Goal: Information Seeking & Learning: Learn about a topic

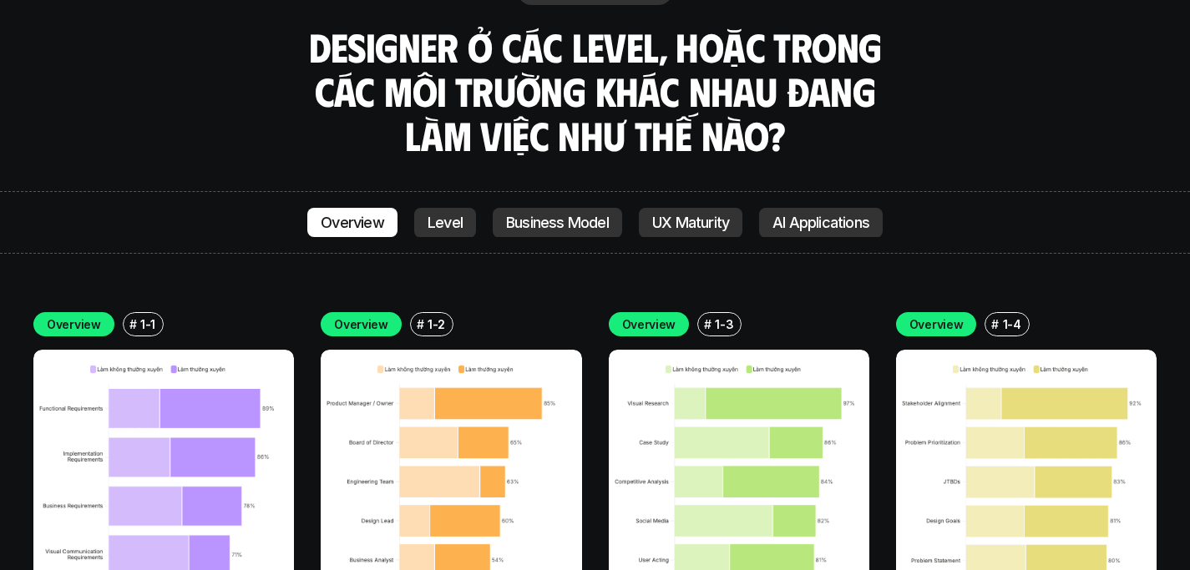
scroll to position [5816, 0]
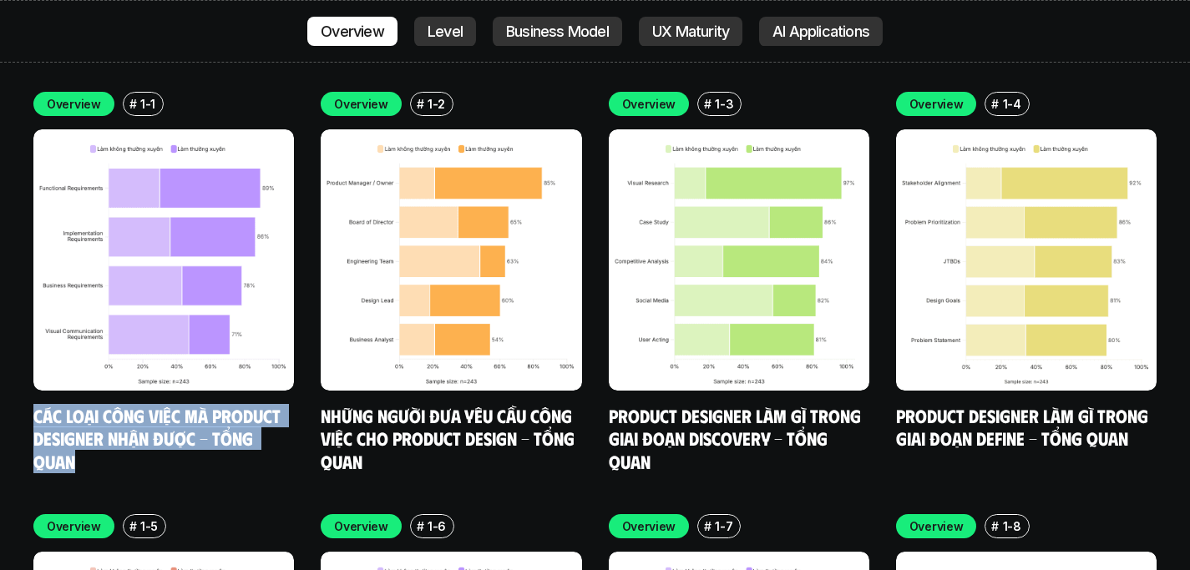
click at [565, 424] on div "Overview # 1-1 Các loại công việc mà Product Designer nhận được - Tổng quan Ove…" at bounding box center [594, 493] width 1123 height 803
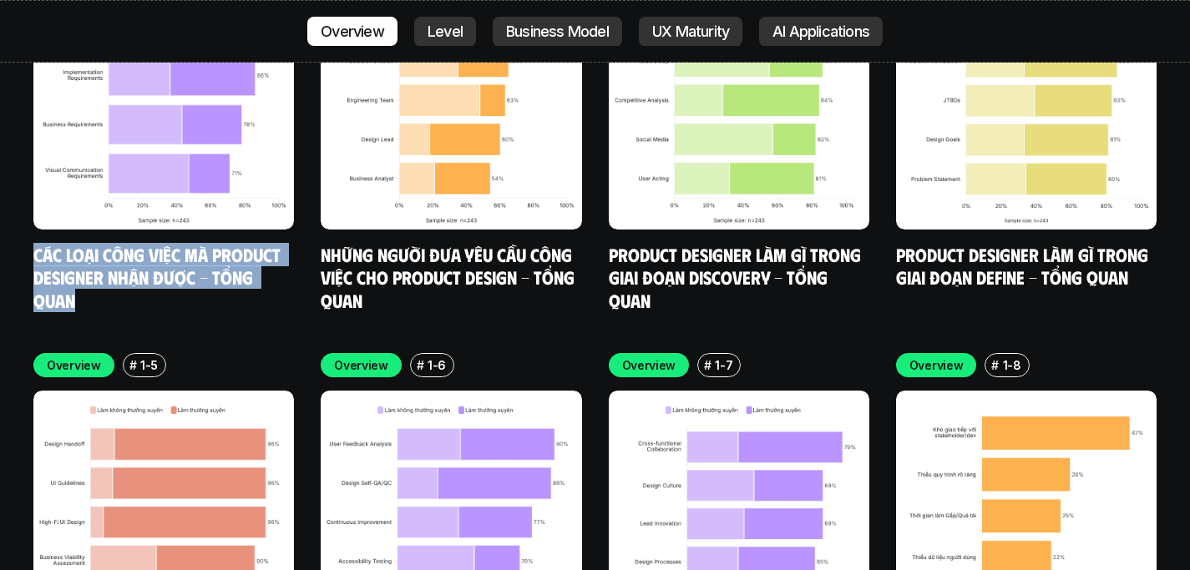
scroll to position [6094, 0]
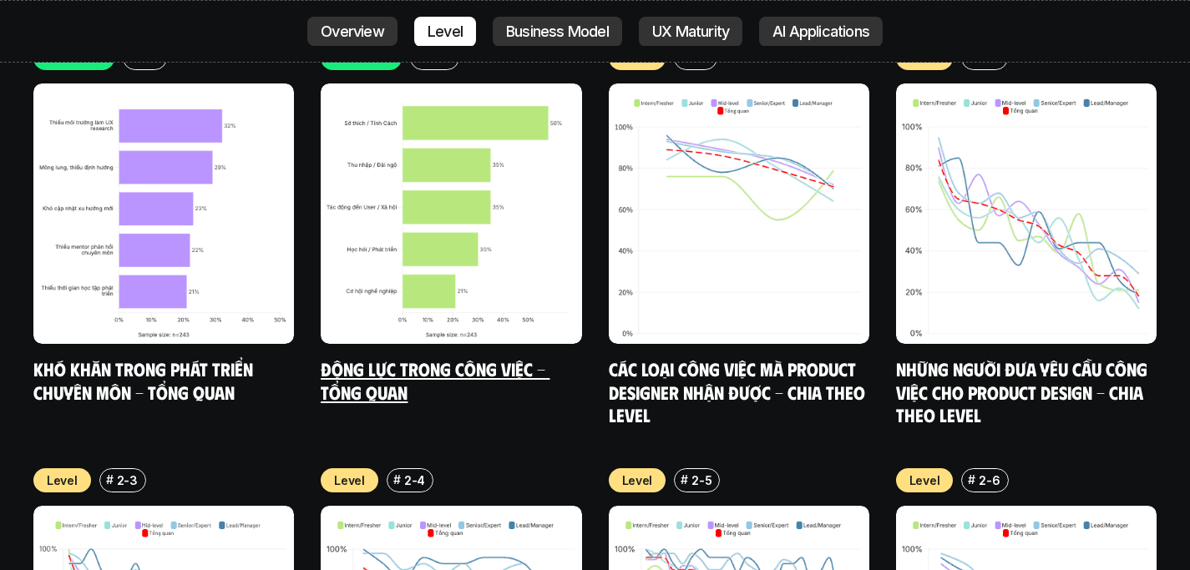
scroll to position [6708, 0]
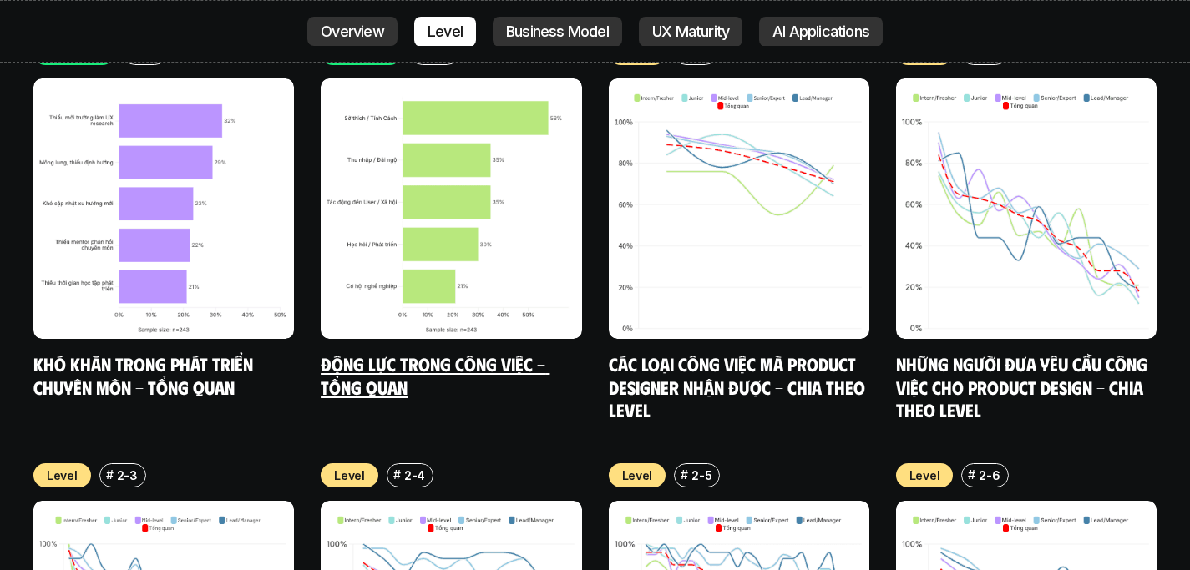
scroll to position [6622, 0]
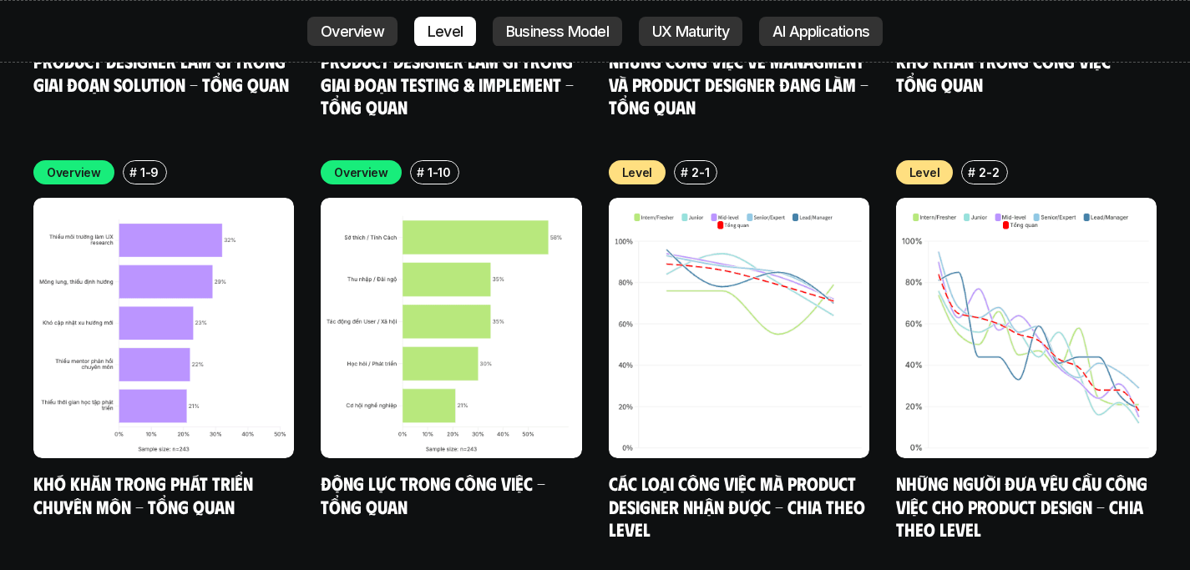
scroll to position [6593, 0]
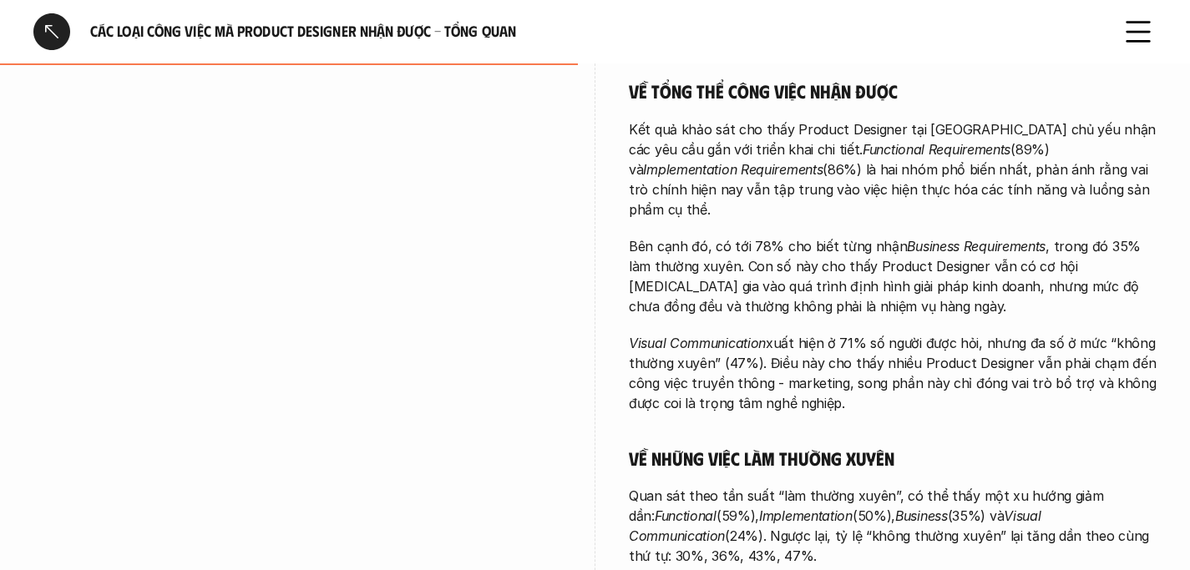
scroll to position [620, 0]
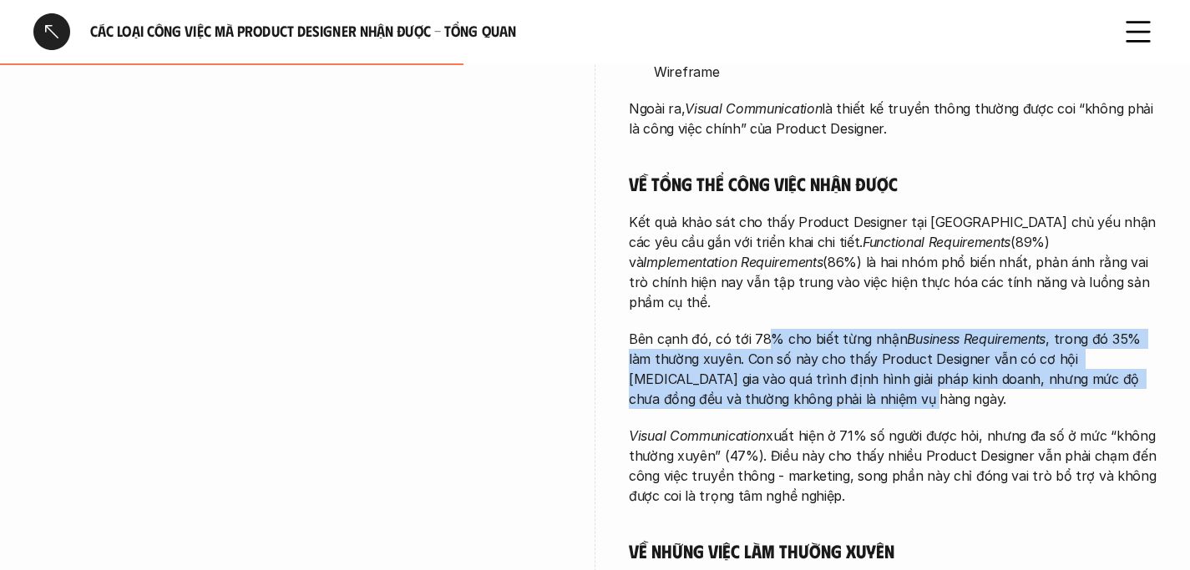
drag, startPoint x: 763, startPoint y: 306, endPoint x: 869, endPoint y: 359, distance: 118.4
click at [869, 359] on p "Bên cạnh đó, có tới 78% cho biết từng nhận Business Requirements , trong đó 35%…" at bounding box center [893, 369] width 528 height 80
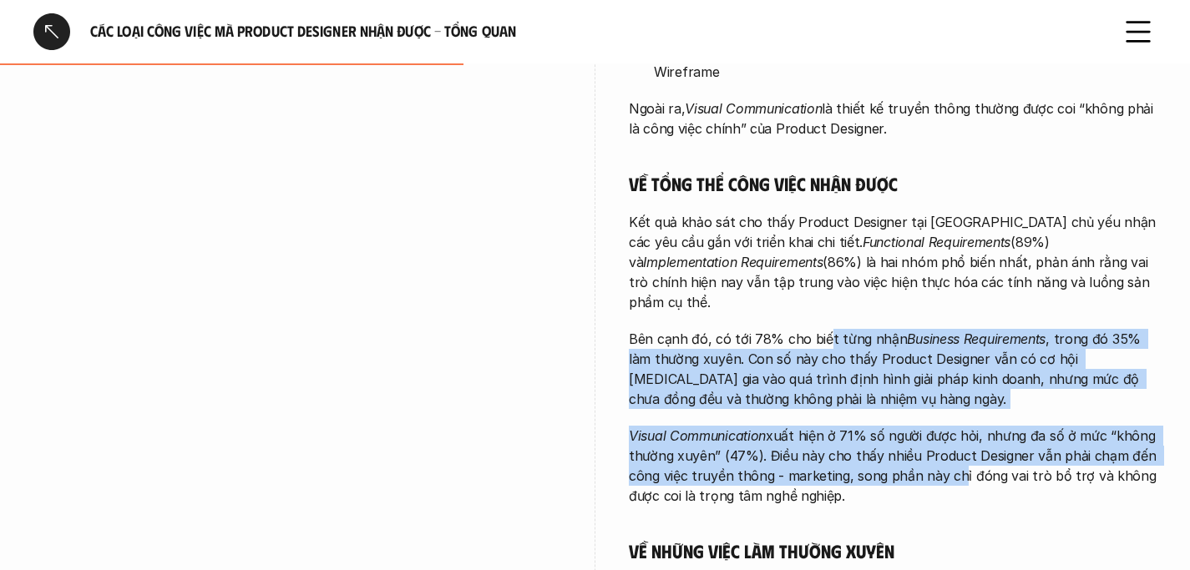
drag, startPoint x: 825, startPoint y: 295, endPoint x: 949, endPoint y: 443, distance: 193.3
click at [949, 443] on div "Càng đảm nhận những công việc tổng quan hơn, Product Designer càng có mức độ tự…" at bounding box center [893, 345] width 528 height 861
click at [869, 343] on p "Bên cạnh đó, có tới 78% cho biết từng nhận Business Requirements , trong đó 35%…" at bounding box center [893, 369] width 528 height 80
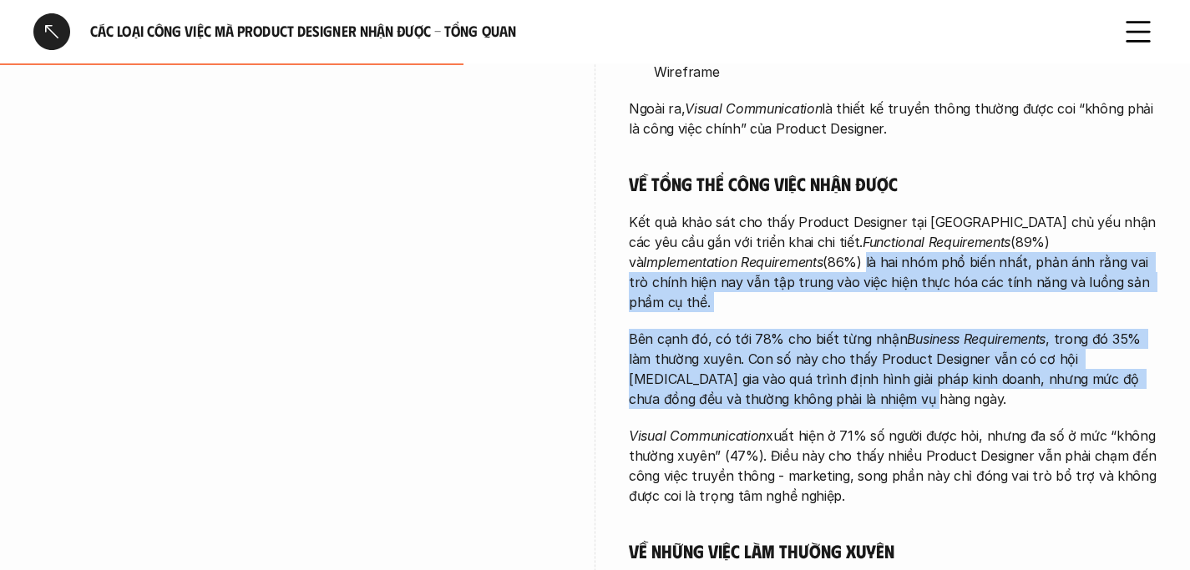
drag, startPoint x: 755, startPoint y: 236, endPoint x: 915, endPoint y: 351, distance: 197.0
click at [915, 351] on div "Càng đảm nhận những công việc tổng quan hơn, Product Designer càng có mức độ tự…" at bounding box center [893, 345] width 528 height 861
click at [915, 351] on p "Bên cạnh đó, có tới 78% cho biết từng nhận Business Requirements , trong đó 35%…" at bounding box center [893, 369] width 528 height 80
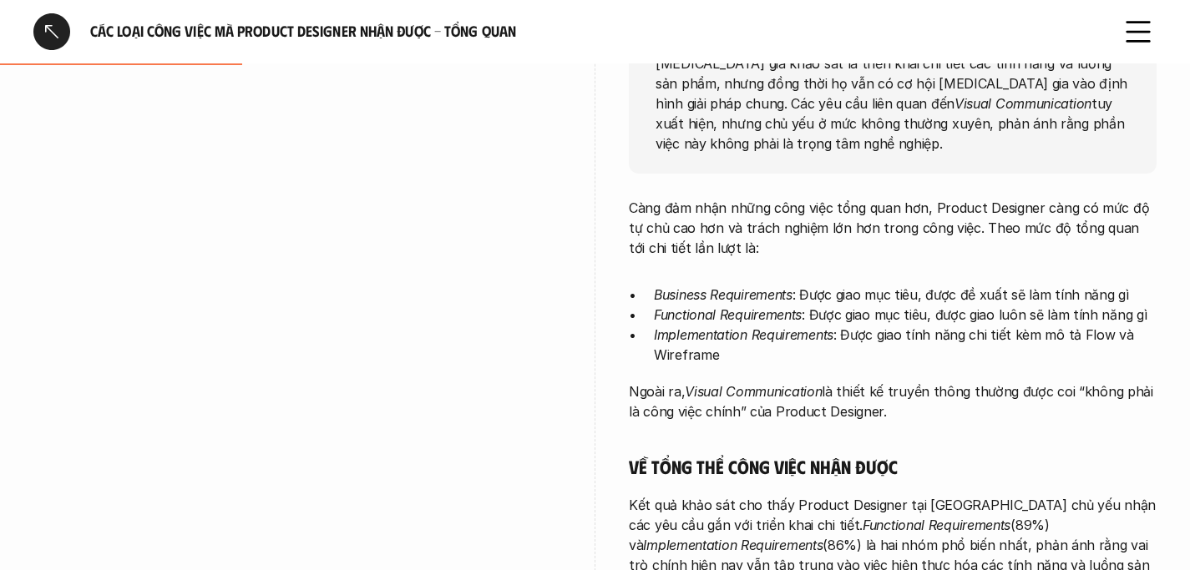
scroll to position [304, 0]
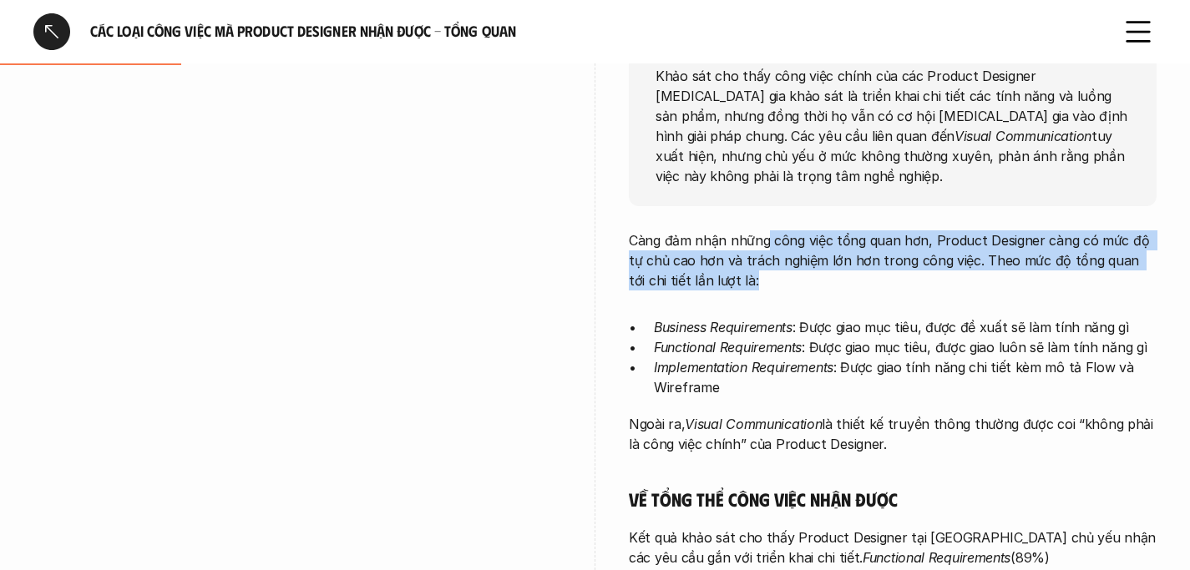
drag, startPoint x: 765, startPoint y: 218, endPoint x: 808, endPoint y: 259, distance: 59.7
click at [808, 259] on p "Càng đảm nhận những công việc tổng quan hơn, Product Designer càng có mức độ tự…" at bounding box center [893, 260] width 528 height 60
drag, startPoint x: 782, startPoint y: 219, endPoint x: 813, endPoint y: 259, distance: 50.6
click at [813, 259] on p "Càng đảm nhận những công việc tổng quan hơn, Product Designer càng có mức độ tự…" at bounding box center [893, 260] width 528 height 60
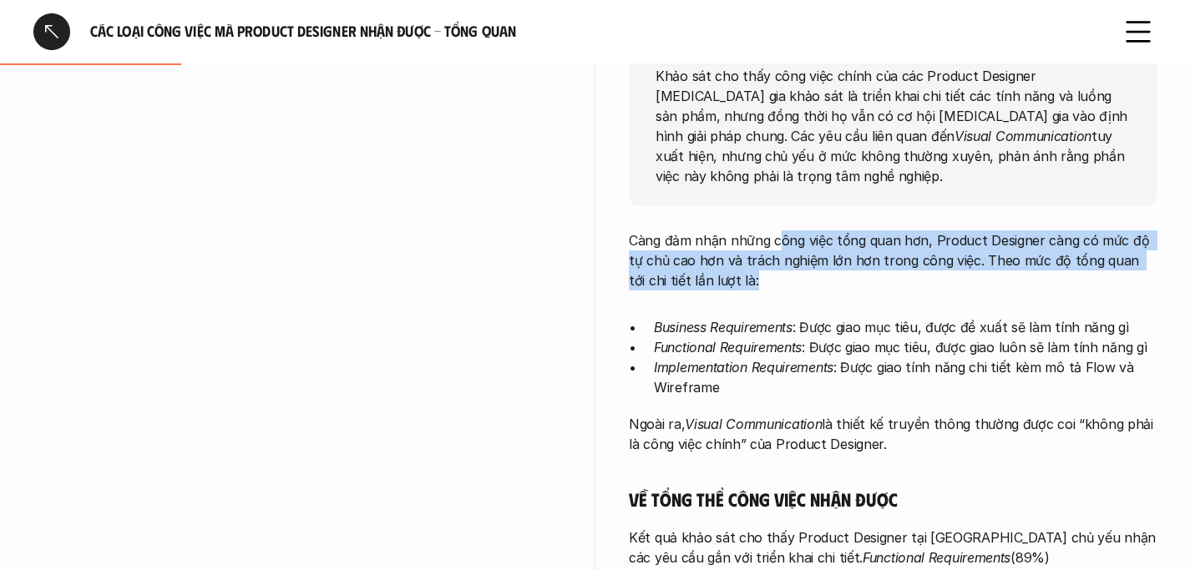
click at [813, 259] on p "Càng đảm nhận những công việc tổng quan hơn, Product Designer càng có mức độ tự…" at bounding box center [893, 260] width 528 height 60
drag, startPoint x: 774, startPoint y: 220, endPoint x: 811, endPoint y: 258, distance: 52.6
click at [811, 258] on p "Càng đảm nhận những công việc tổng quan hơn, Product Designer càng có mức độ tự…" at bounding box center [893, 260] width 528 height 60
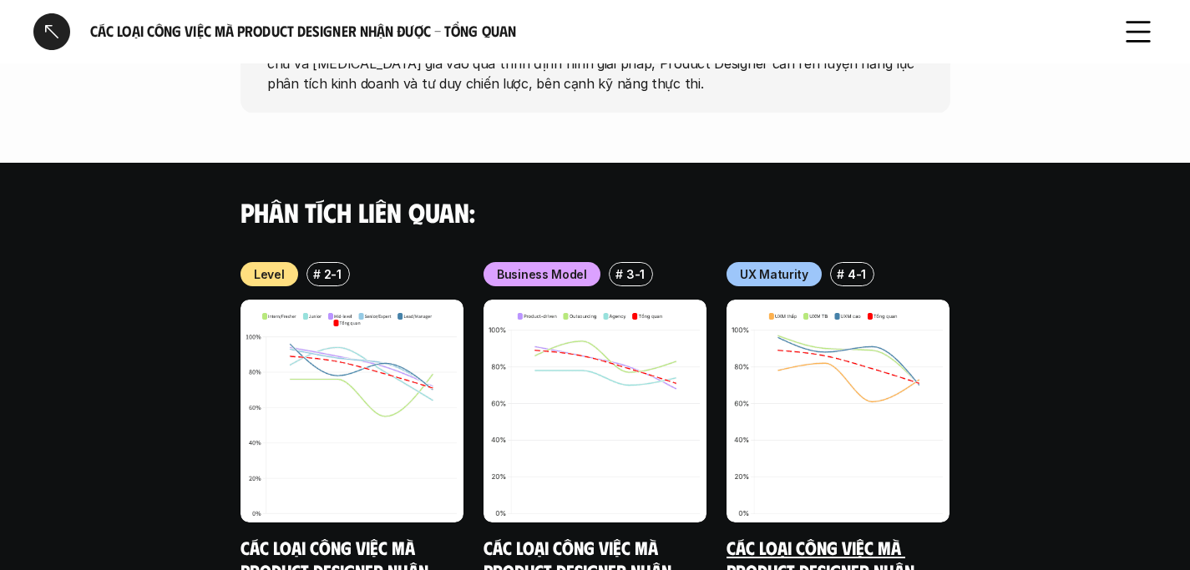
scroll to position [1844, 0]
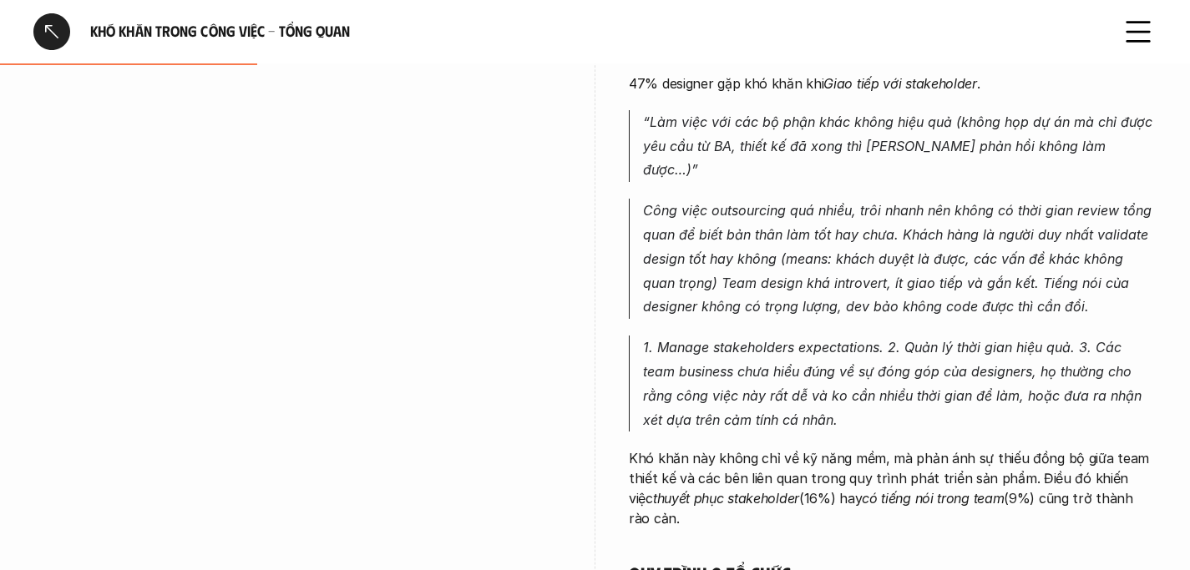
scroll to position [418, 0]
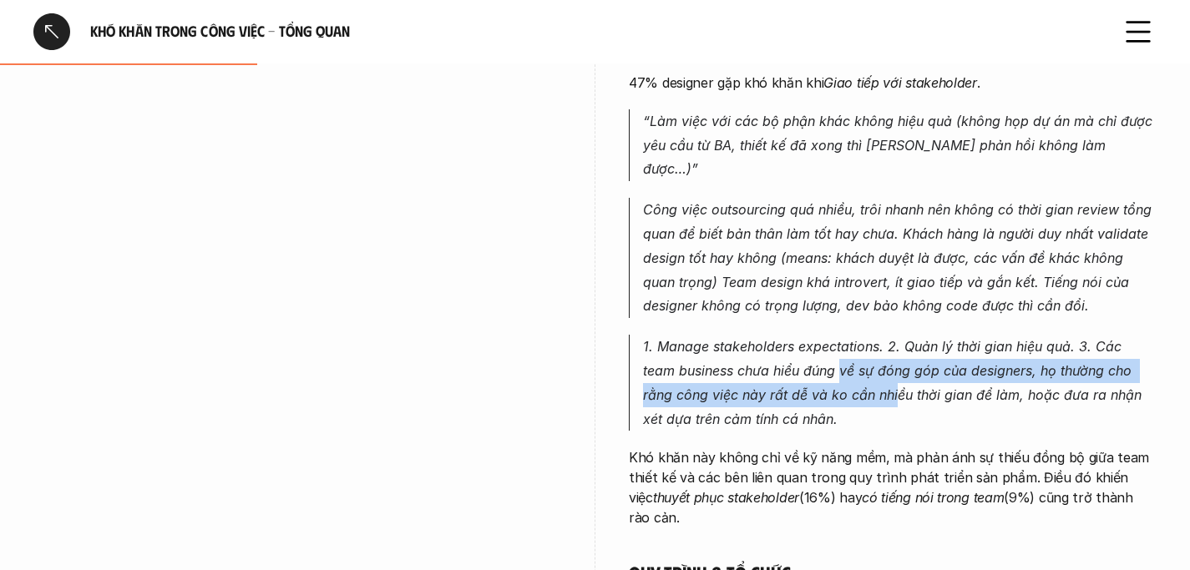
drag, startPoint x: 808, startPoint y: 340, endPoint x: 862, endPoint y: 382, distance: 69.0
click at [862, 382] on p "1. Manage stakeholders expectations. 2. Quản lý thời gian hiệu quả. 3. Các team…" at bounding box center [900, 383] width 514 height 96
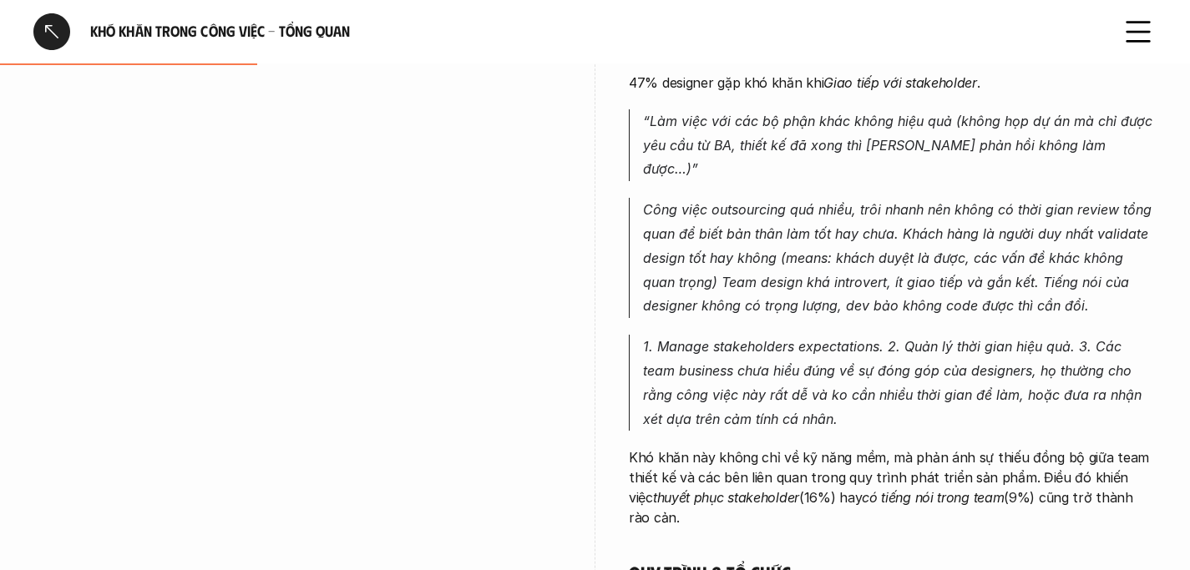
click at [862, 382] on p "1. Manage stakeholders expectations. 2. Quản lý thời gian hiệu quả. 3. Các team…" at bounding box center [900, 383] width 514 height 96
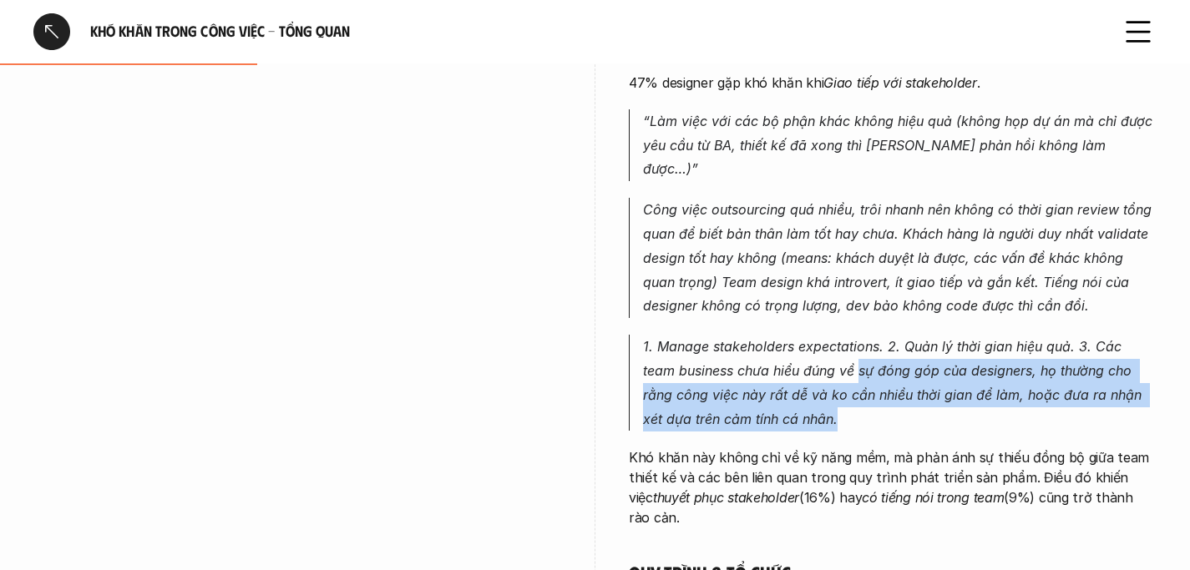
drag, startPoint x: 823, startPoint y: 347, endPoint x: 870, endPoint y: 392, distance: 65.0
click at [870, 392] on p "1. Manage stakeholders expectations. 2. Quản lý thời gian hiệu quả. 3. Các team…" at bounding box center [900, 383] width 514 height 96
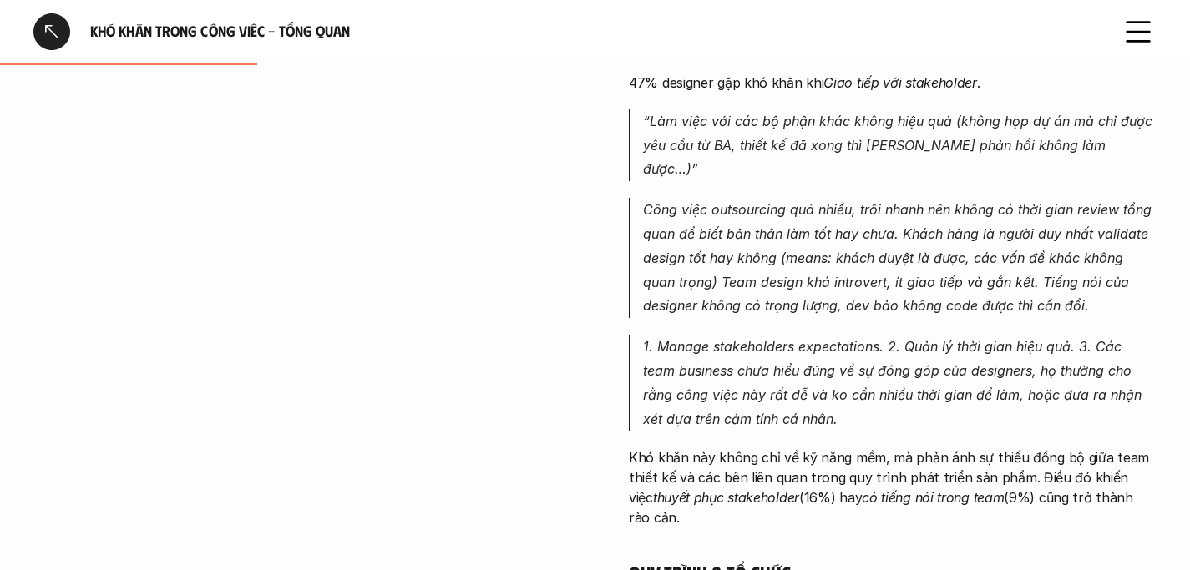
drag, startPoint x: 711, startPoint y: 435, endPoint x: 819, endPoint y: 486, distance: 119.9
click at [819, 486] on p "Khó khăn này không chỉ về kỹ năng mềm, mà phản ánh sự thiếu đồng bộ giữa team t…" at bounding box center [893, 488] width 528 height 80
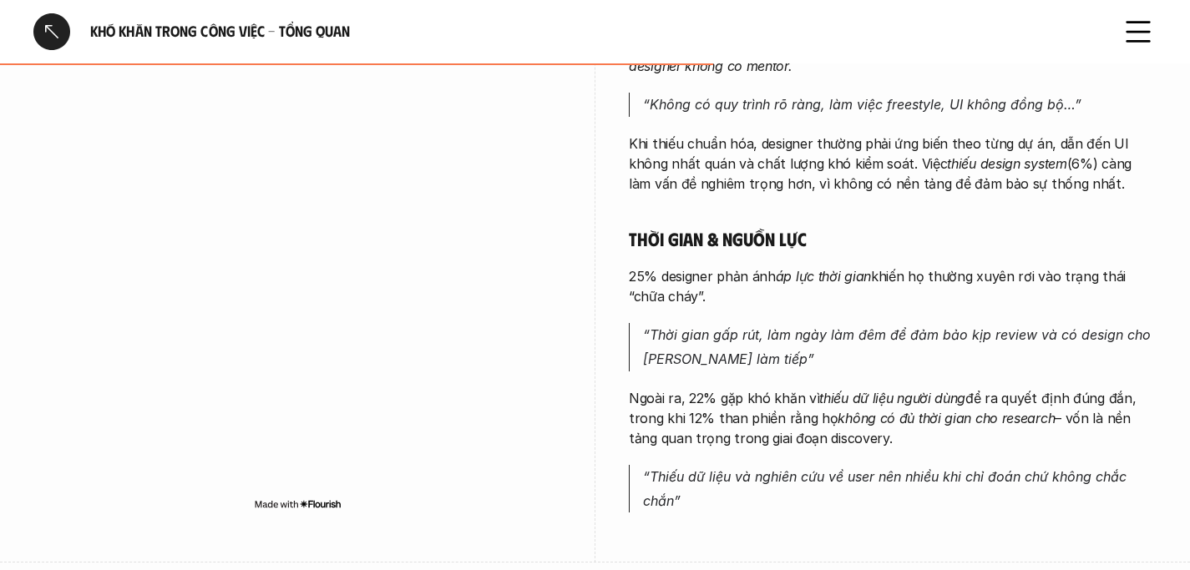
scroll to position [980, 0]
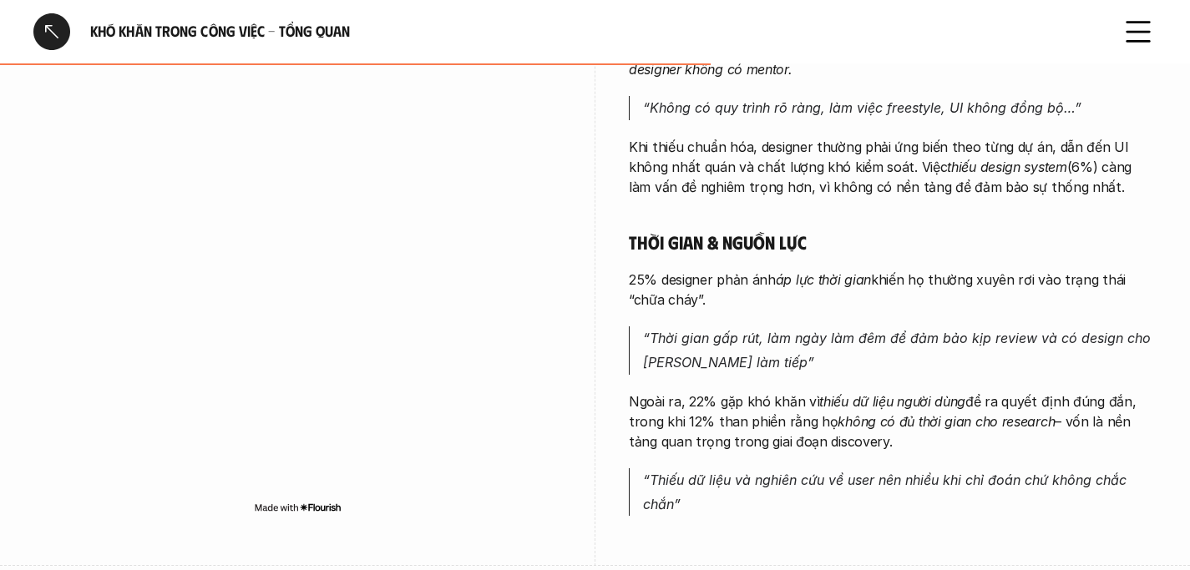
drag, startPoint x: 829, startPoint y: 136, endPoint x: 1080, endPoint y: 155, distance: 251.3
click at [1080, 155] on p "Khi thiếu chuẩn hóa, designer thường phải ứng biến theo từng dự án, dẫn đến UI …" at bounding box center [893, 167] width 528 height 60
drag, startPoint x: 623, startPoint y: 253, endPoint x: 797, endPoint y: 276, distance: 175.2
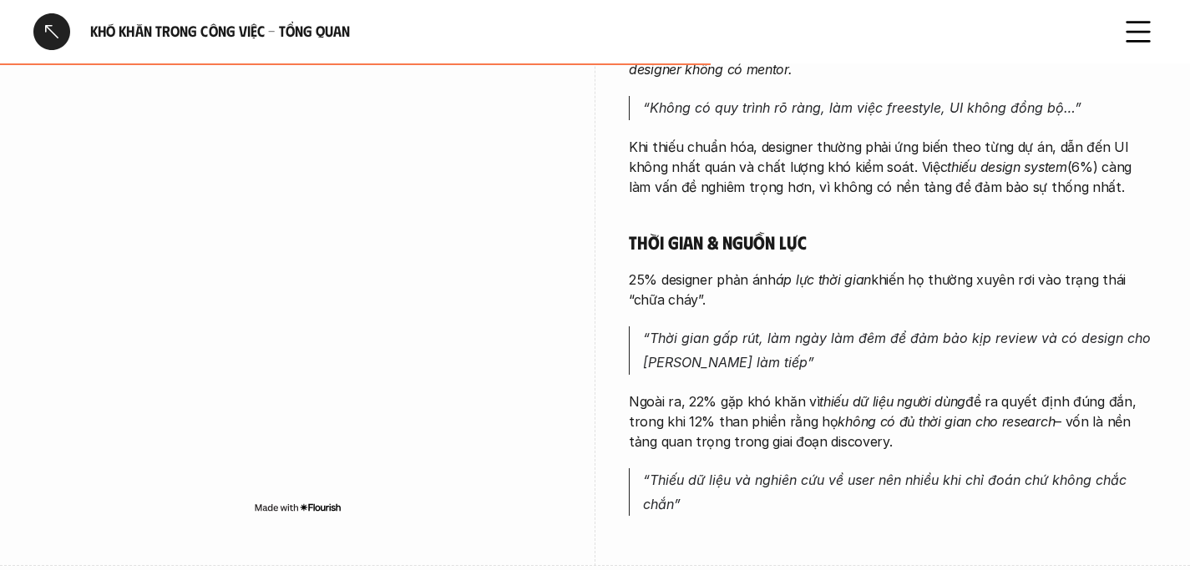
click at [797, 276] on p "25% designer phản ánh áp lực thời gian khiến họ thường xuyên rơi vào trạng thái…" at bounding box center [893, 290] width 528 height 40
drag, startPoint x: 788, startPoint y: 254, endPoint x: 817, endPoint y: 271, distance: 34.1
click at [817, 271] on p "25% designer phản ánh áp lực thời gian khiến họ thường xuyên rơi vào trạng thái…" at bounding box center [893, 290] width 528 height 40
drag, startPoint x: 761, startPoint y: 258, endPoint x: 795, endPoint y: 273, distance: 37.4
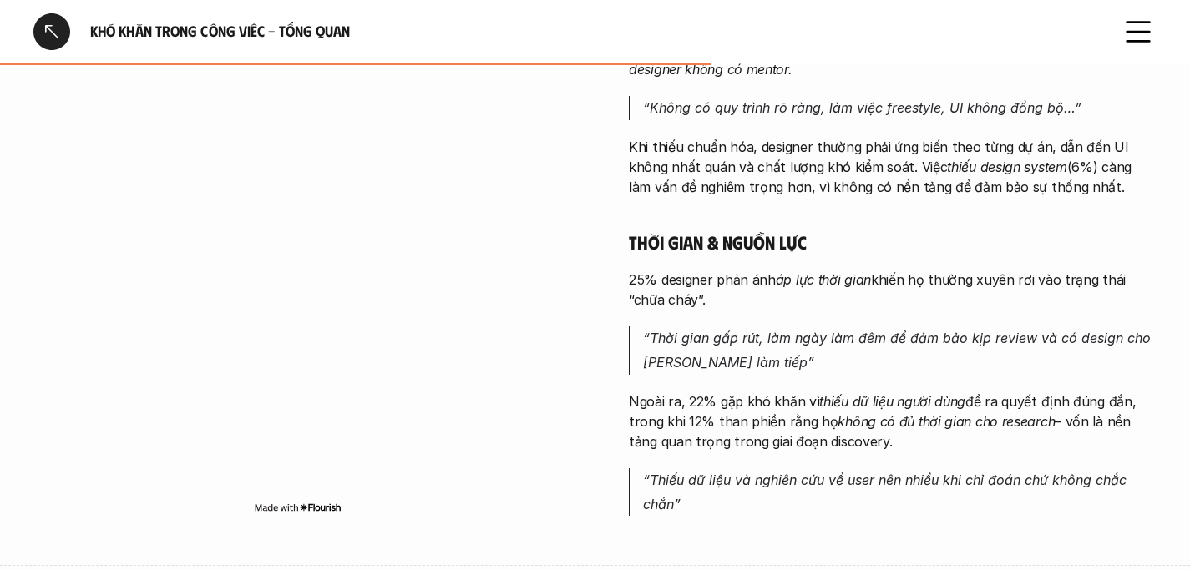
click at [795, 273] on p "25% designer phản ánh áp lực thời gian khiến họ thường xuyên rơi vào trạng thái…" at bounding box center [893, 290] width 528 height 40
drag, startPoint x: 776, startPoint y: 254, endPoint x: 798, endPoint y: 275, distance: 30.7
click at [798, 275] on p "25% designer phản ánh áp lực thời gian khiến họ thường xuyên rơi vào trạng thái…" at bounding box center [893, 290] width 528 height 40
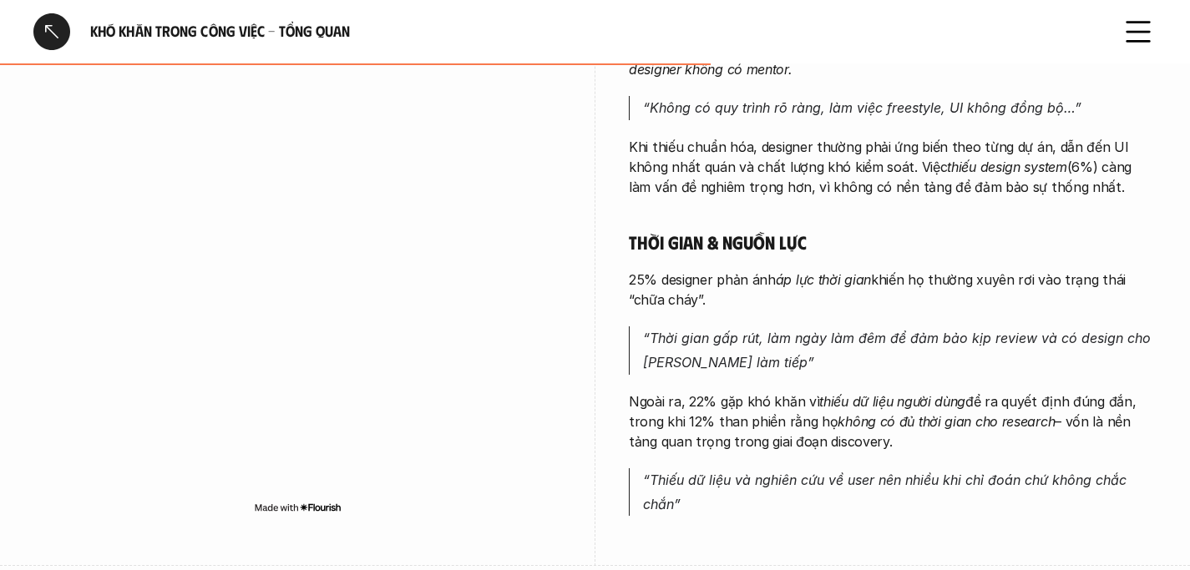
drag, startPoint x: 701, startPoint y: 378, endPoint x: 883, endPoint y: 415, distance: 184.9
click at [883, 415] on p "Ngoài ra, 22% gặp khó khăn vì thiếu dữ liệu người dùng để ra quyết định đúng đắ…" at bounding box center [893, 422] width 528 height 60
drag, startPoint x: 854, startPoint y: 384, endPoint x: 897, endPoint y: 416, distance: 53.1
click at [897, 416] on p "Ngoài ra, 22% gặp khó khăn vì thiếu dữ liệu người dùng để ra quyết định đúng đắ…" at bounding box center [893, 422] width 528 height 60
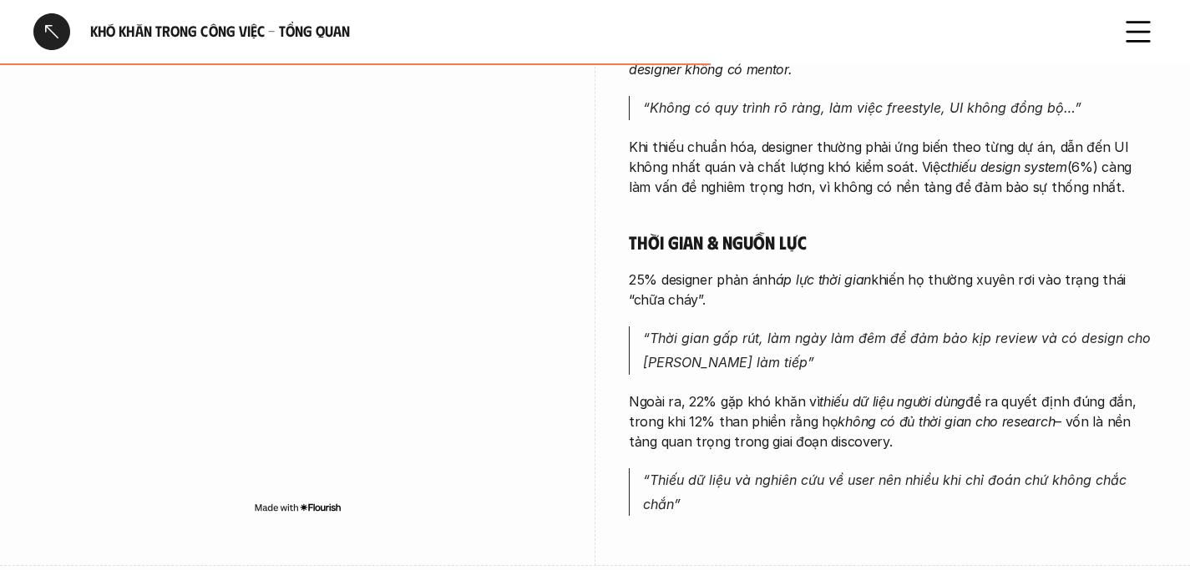
click at [897, 416] on p "Ngoài ra, 22% gặp khó khăn vì thiếu dữ liệu người dùng để ra quyết định đúng đắ…" at bounding box center [893, 422] width 528 height 60
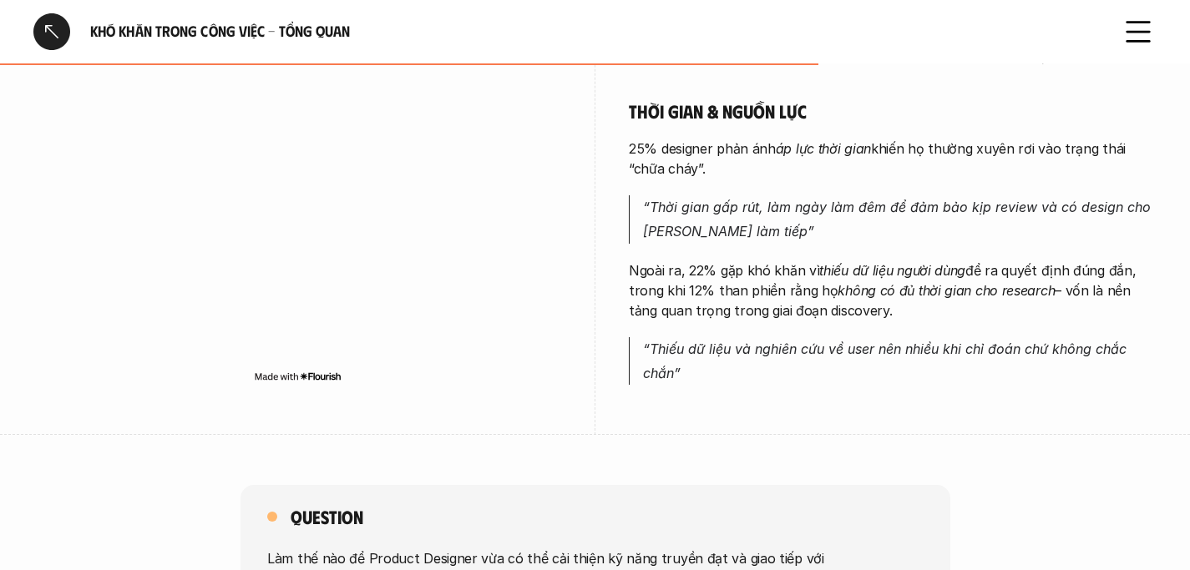
scroll to position [1420, 0]
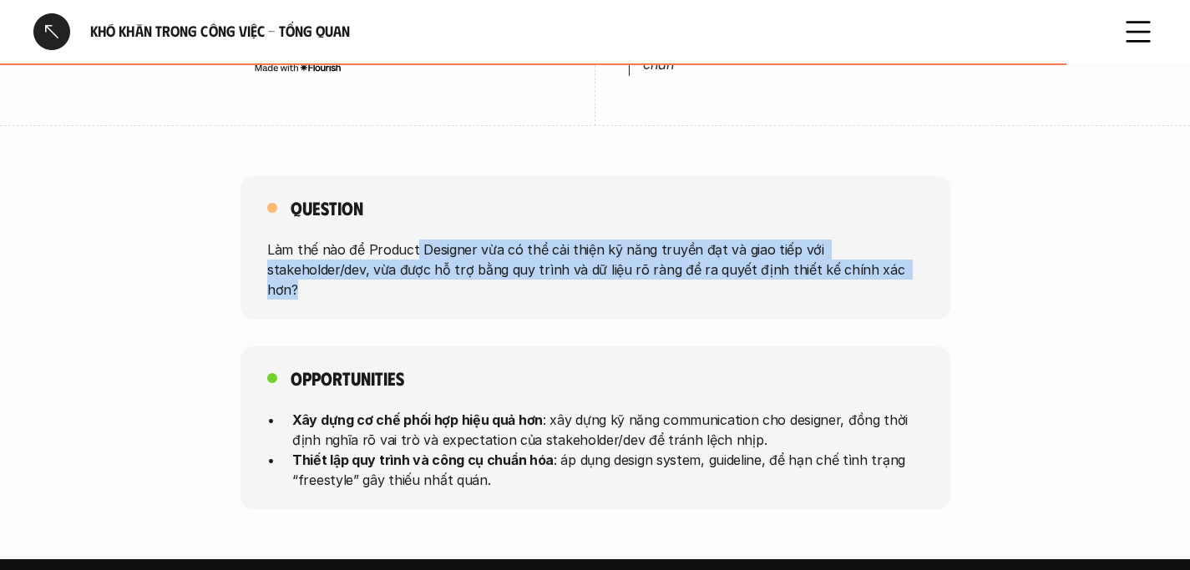
drag, startPoint x: 411, startPoint y: 223, endPoint x: 838, endPoint y: 247, distance: 428.3
click at [838, 247] on p "Làm thế nào để Product Designer vừa có thể cải thiện kỹ năng truyền đạt và giao…" at bounding box center [595, 270] width 656 height 60
click at [539, 248] on p "Làm thế nào để Product Designer vừa có thể cải thiện kỹ năng truyền đạt và giao…" at bounding box center [595, 270] width 656 height 60
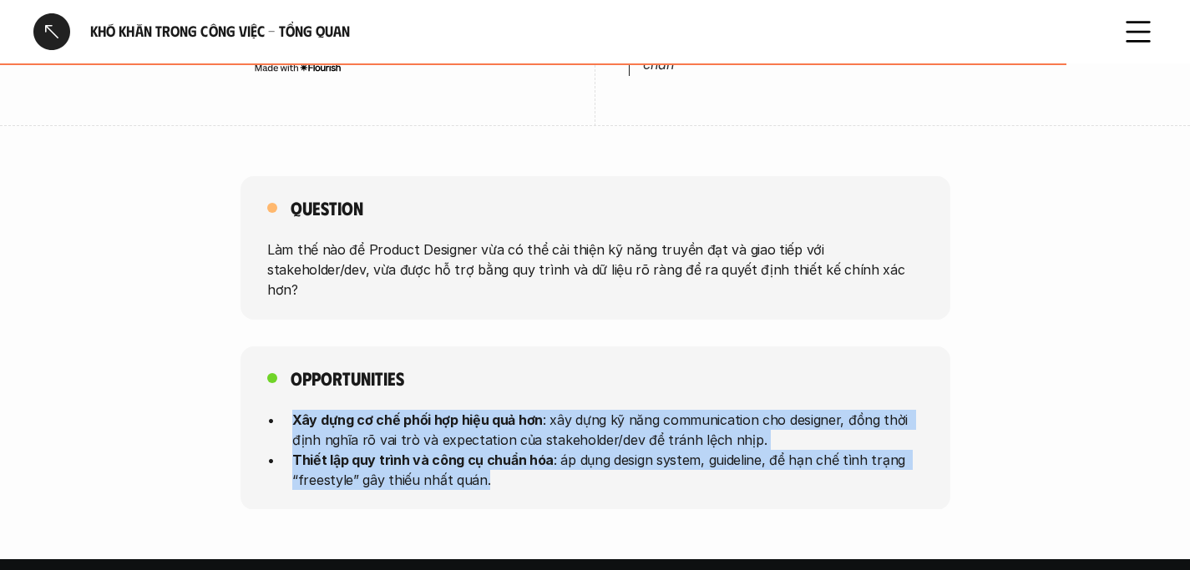
drag, startPoint x: 291, startPoint y: 375, endPoint x: 635, endPoint y: 439, distance: 350.0
click at [635, 439] on ul "Xây dựng cơ chế phối hợp hiệu quả hơn : xây dựng kỹ năng communication cho desi…" at bounding box center [595, 449] width 656 height 80
click at [622, 409] on p "Xây dựng cơ chế phối hợp hiệu quả hơn : xây dựng kỹ năng communication cho desi…" at bounding box center [607, 429] width 631 height 40
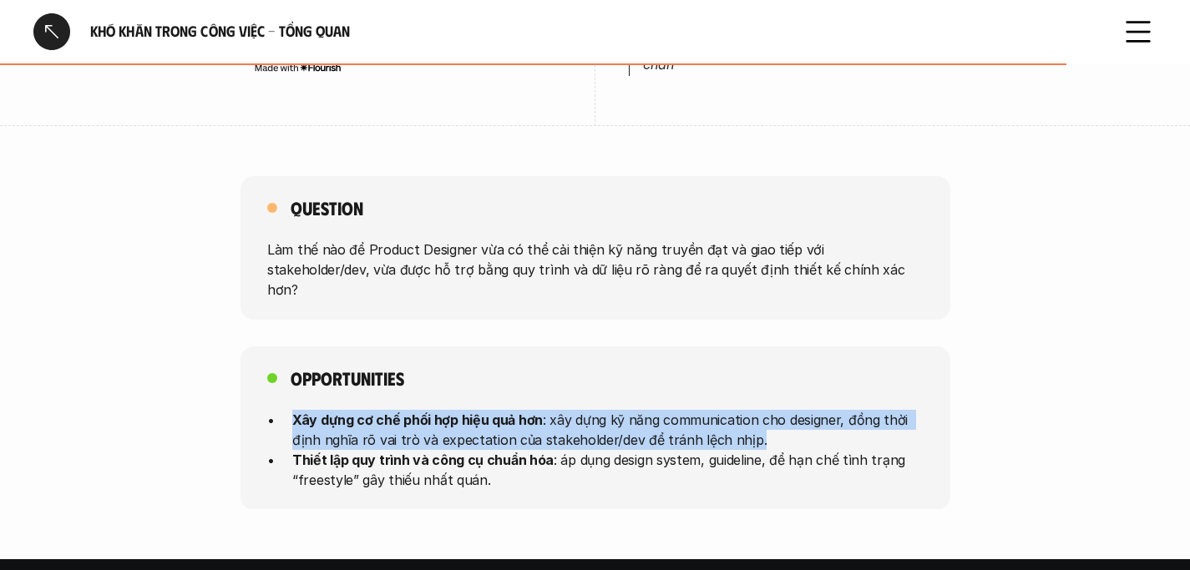
drag, startPoint x: 650, startPoint y: 386, endPoint x: 785, endPoint y: 391, distance: 135.4
click at [785, 391] on div "Opportunities Xây dựng cơ chế phối hợp hiệu quả hơn : xây dựng kỹ năng communic…" at bounding box center [596, 429] width 710 height 164
click at [785, 409] on p "Xây dựng cơ chế phối hợp hiệu quả hơn : xây dựng kỹ năng communication cho desi…" at bounding box center [607, 429] width 631 height 40
drag, startPoint x: 579, startPoint y: 365, endPoint x: 812, endPoint y: 393, distance: 234.7
click at [812, 393] on div "Opportunities Xây dựng cơ chế phối hợp hiệu quả hơn : xây dựng kỹ năng communic…" at bounding box center [596, 429] width 710 height 164
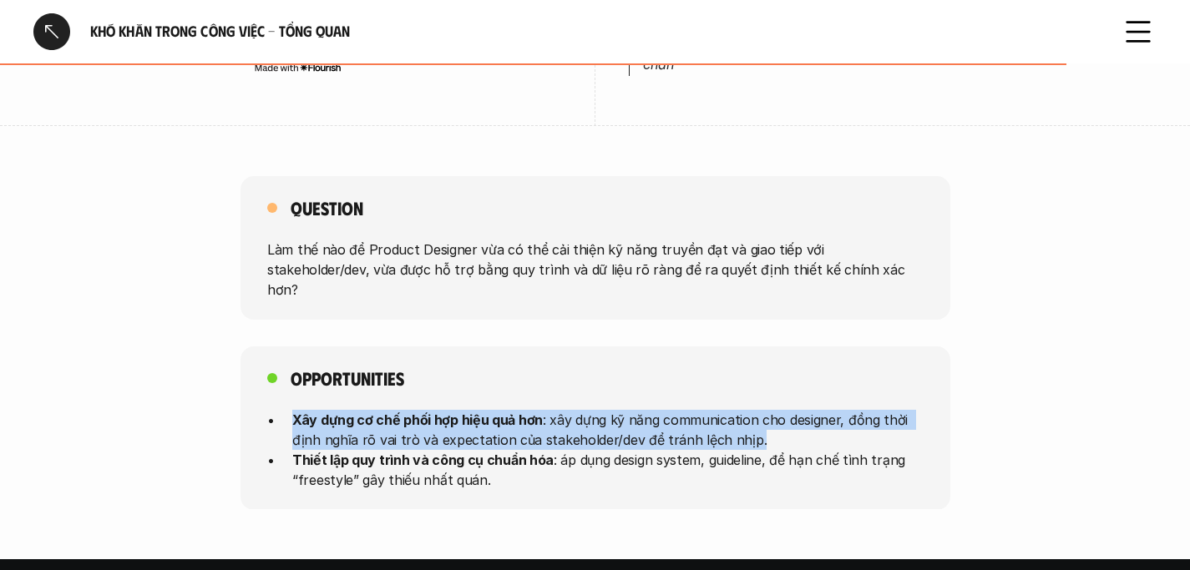
click at [747, 409] on p "Xây dựng cơ chế phối hợp hiệu quả hơn : xây dựng kỹ năng communication cho desi…" at bounding box center [607, 429] width 631 height 40
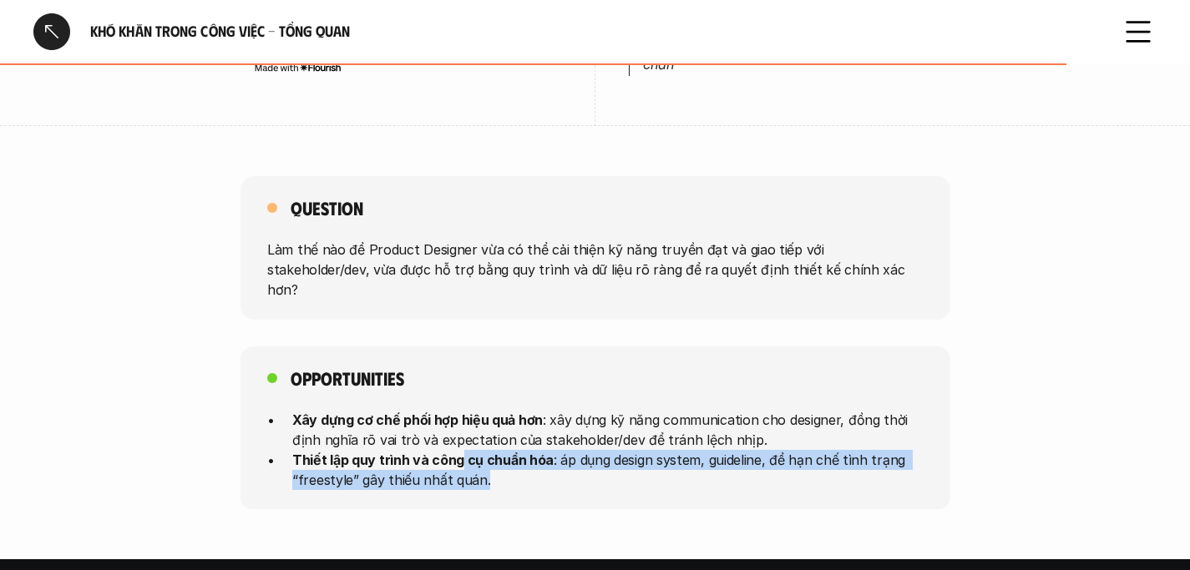
drag, startPoint x: 547, startPoint y: 436, endPoint x: 576, endPoint y: 443, distance: 30.0
click at [576, 449] on p "Thiết lập quy trình và công cụ chuẩn hóa : áp dụng design system, guideline, để…" at bounding box center [607, 469] width 631 height 40
drag, startPoint x: 565, startPoint y: 412, endPoint x: 595, endPoint y: 437, distance: 39.8
click at [595, 449] on p "Thiết lập quy trình và công cụ chuẩn hóa : áp dụng design system, guideline, để…" at bounding box center [607, 469] width 631 height 40
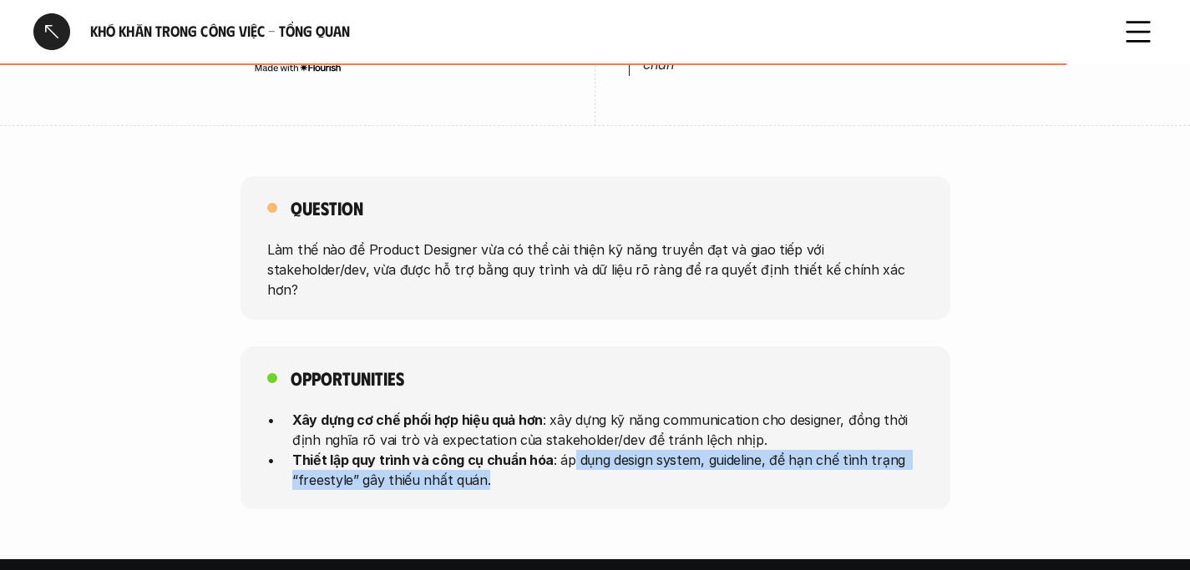
click at [595, 449] on p "Thiết lập quy trình và công cụ chuẩn hóa : áp dụng design system, guideline, để…" at bounding box center [607, 469] width 631 height 40
drag, startPoint x: 587, startPoint y: 417, endPoint x: 605, endPoint y: 436, distance: 26.6
click at [605, 449] on p "Thiết lập quy trình và công cụ chuẩn hóa : áp dụng design system, guideline, để…" at bounding box center [607, 469] width 631 height 40
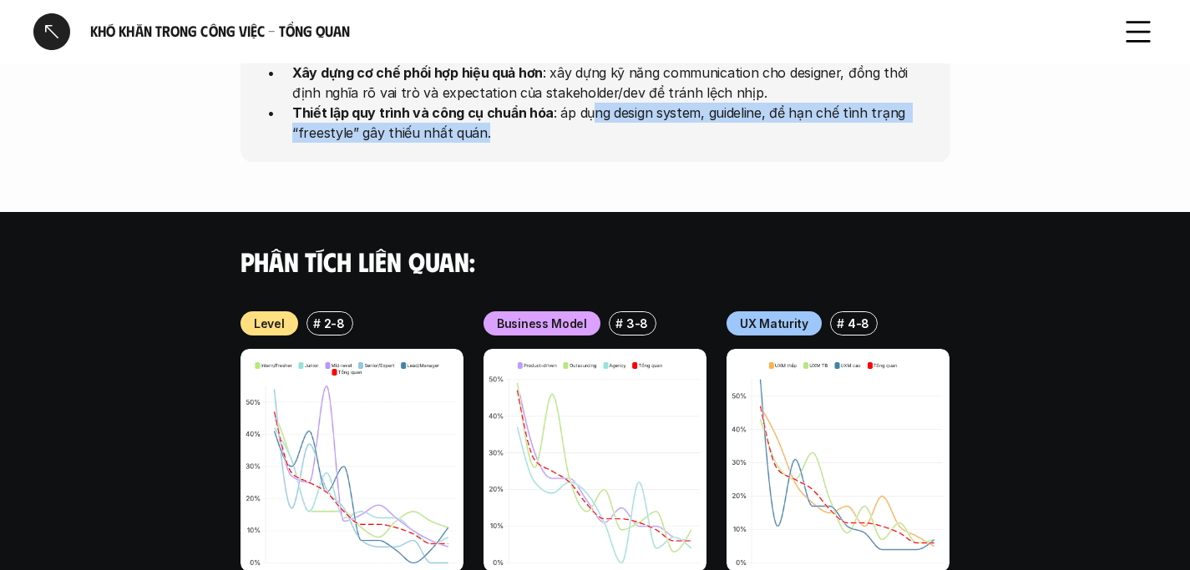
scroll to position [1901, 0]
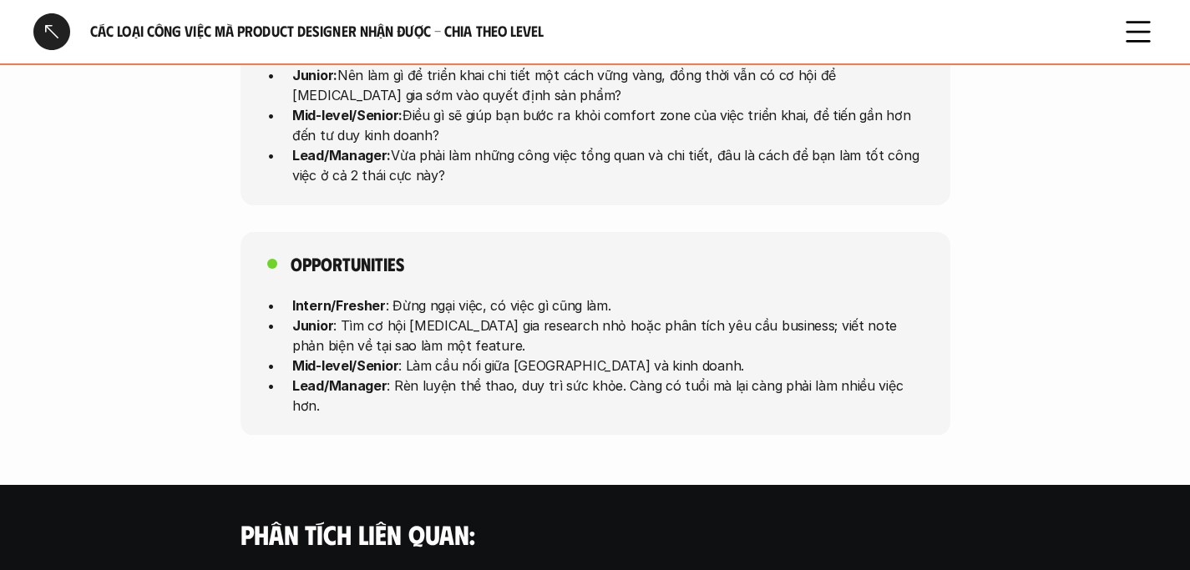
scroll to position [4544, 0]
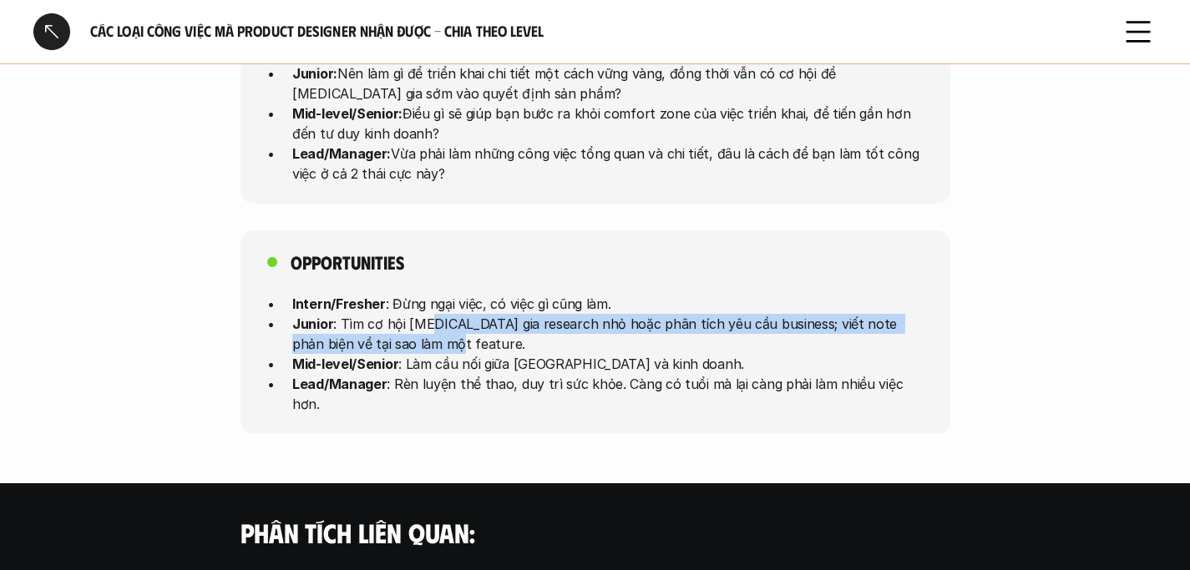
drag, startPoint x: 428, startPoint y: 304, endPoint x: 507, endPoint y: 322, distance: 80.4
click at [507, 322] on p "Junior : Tìm cơ hội tham gia research nhỏ hoặc phân tích yêu cầu business; viết…" at bounding box center [607, 333] width 631 height 40
click at [522, 317] on p "Junior : Tìm cơ hội tham gia research nhỏ hoặc phân tích yêu cầu business; viết…" at bounding box center [607, 333] width 631 height 40
drag, startPoint x: 520, startPoint y: 306, endPoint x: 566, endPoint y: 321, distance: 48.1
click at [566, 321] on p "Junior : Tìm cơ hội tham gia research nhỏ hoặc phân tích yêu cầu business; viết…" at bounding box center [607, 333] width 631 height 40
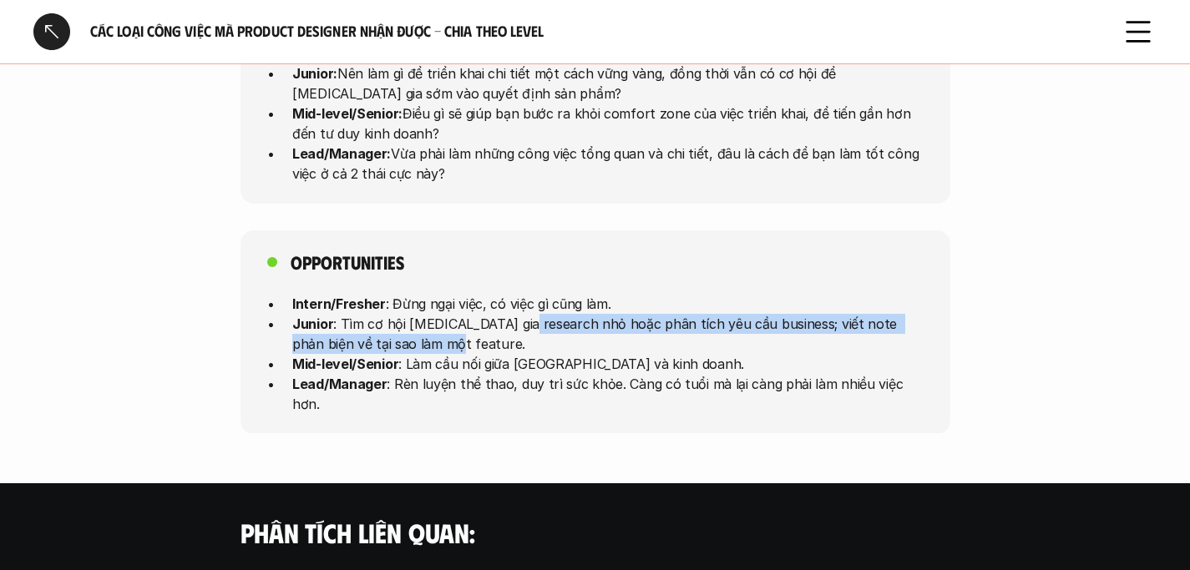
click at [566, 321] on p "Junior : Tìm cơ hội tham gia research nhỏ hoặc phân tích yêu cầu business; viết…" at bounding box center [607, 333] width 631 height 40
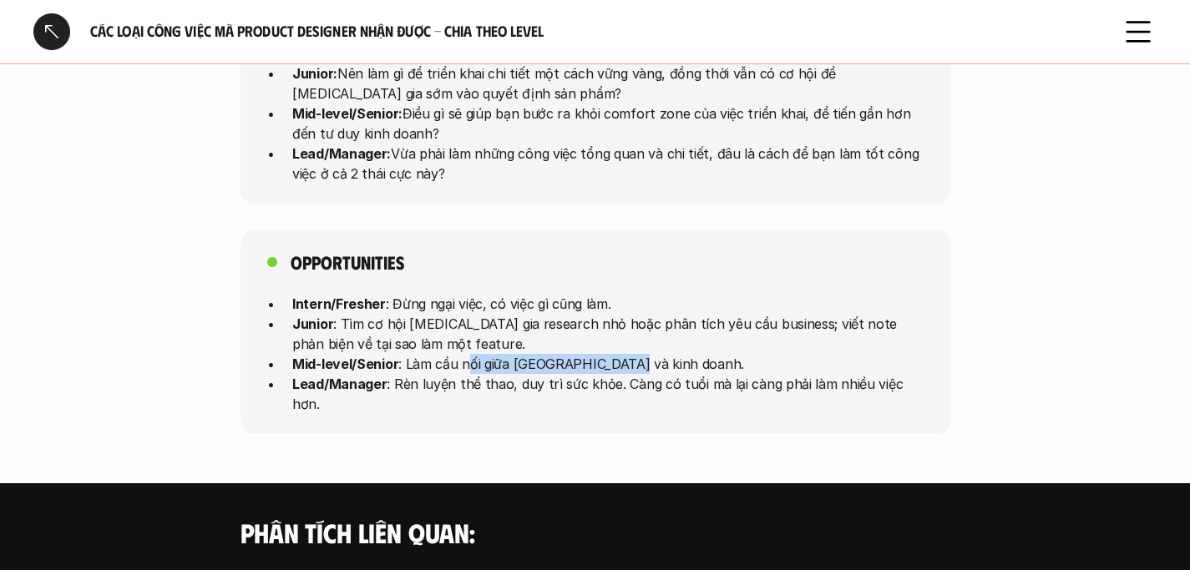
drag, startPoint x: 468, startPoint y: 345, endPoint x: 633, endPoint y: 346, distance: 164.5
click at [633, 353] on p "Mid-level/Senior : Làm cầu nối giữa UX và kinh doanh." at bounding box center [607, 363] width 631 height 20
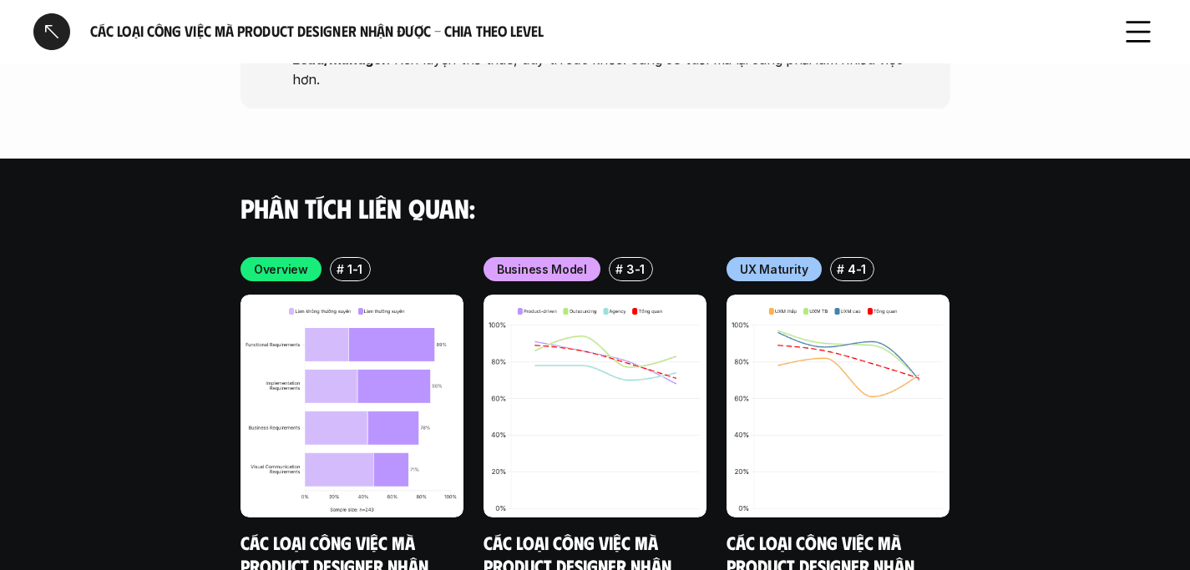
scroll to position [4539, 0]
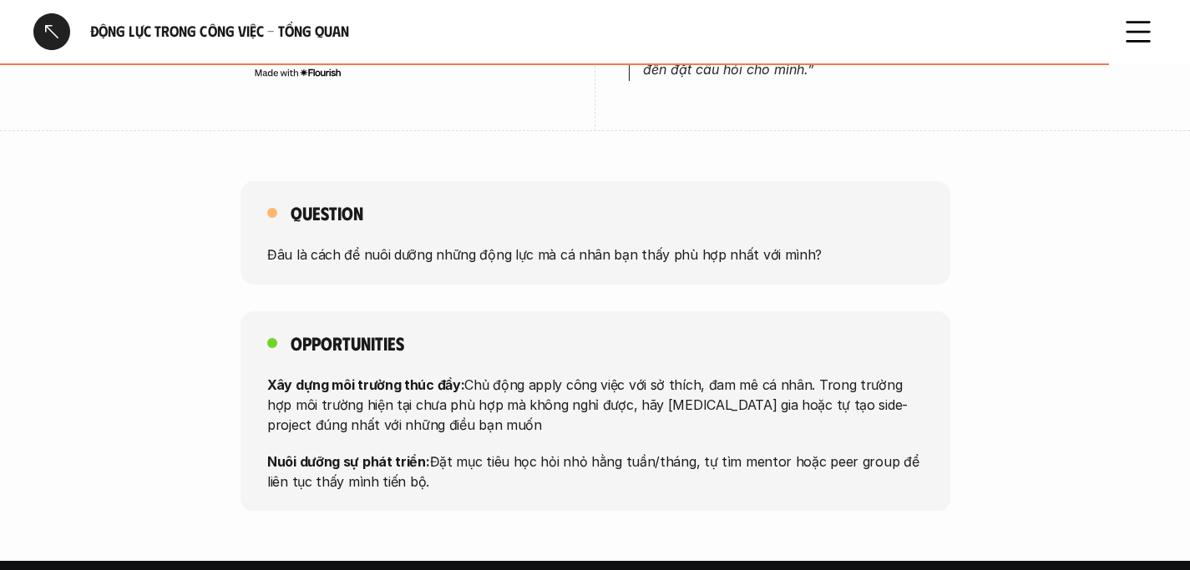
scroll to position [1376, 0]
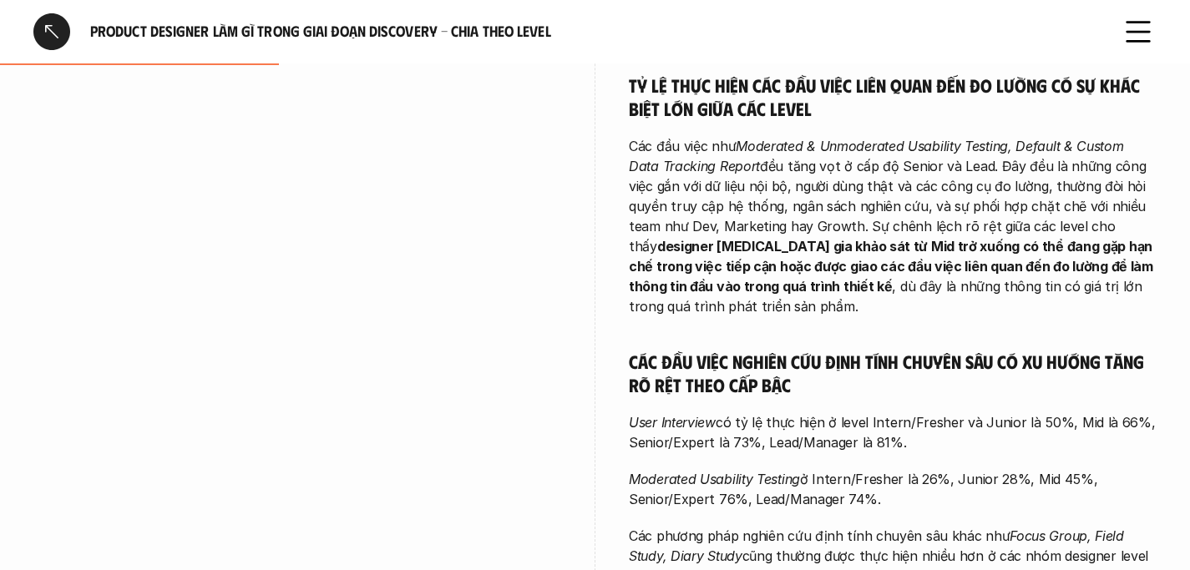
scroll to position [1385, 0]
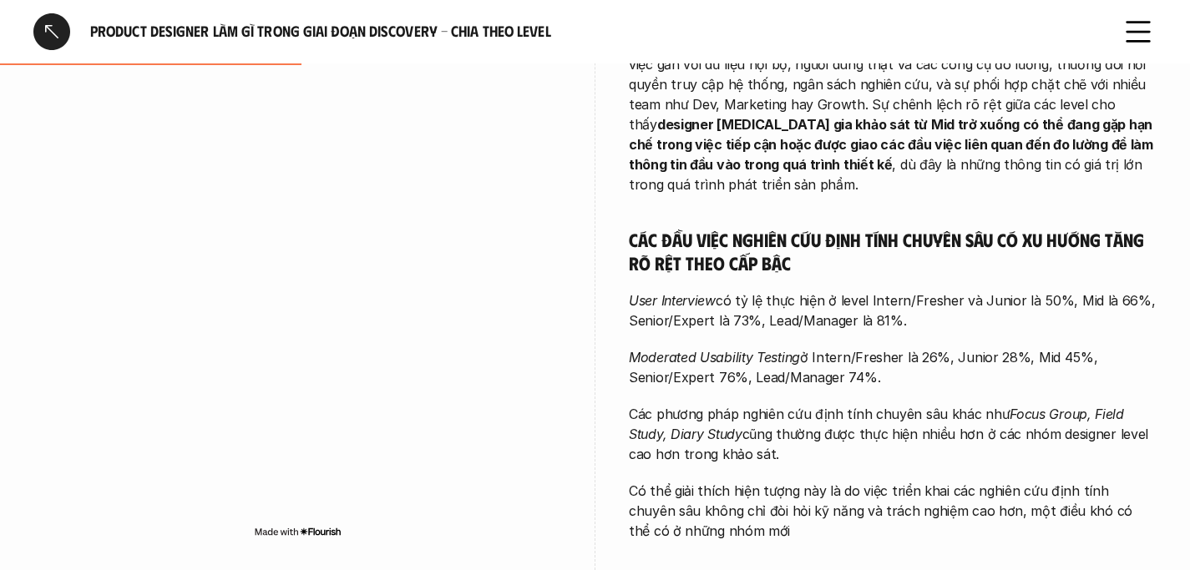
drag, startPoint x: 843, startPoint y: 262, endPoint x: 944, endPoint y: 277, distance: 101.3
click at [944, 291] on p "User Interview có tỷ lệ thực hiện ở level Intern/Fresher và Junior là 50%, Mid …" at bounding box center [893, 311] width 528 height 40
drag, startPoint x: 628, startPoint y: 311, endPoint x: 798, endPoint y: 317, distance: 169.7
click at [798, 349] on em "Moderated Usability Testing" at bounding box center [714, 357] width 171 height 17
copy em "Moderated Usability Testing"
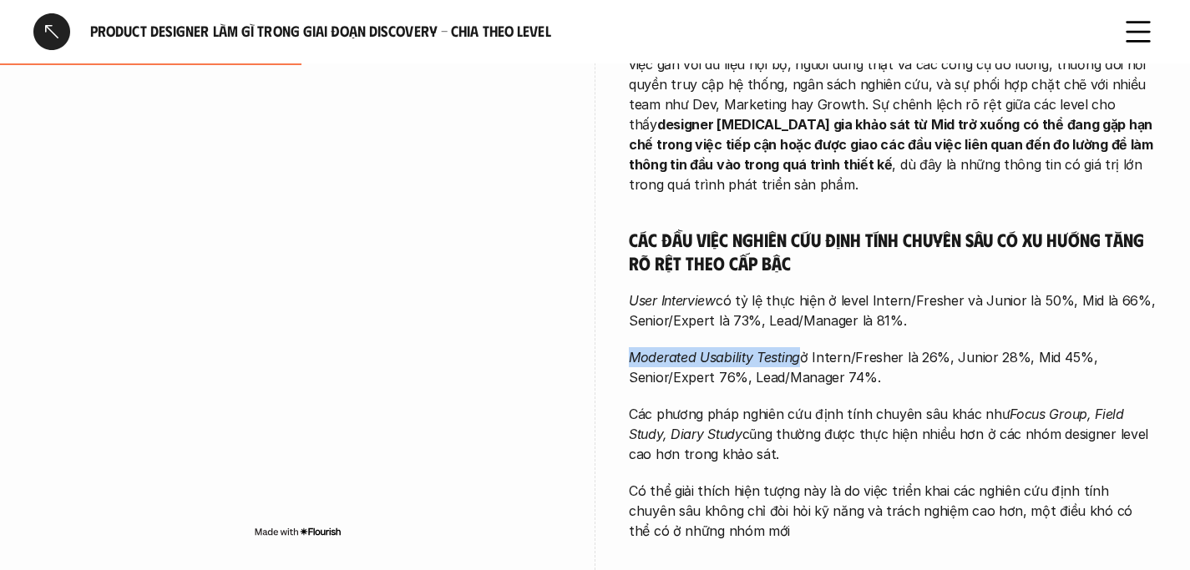
drag, startPoint x: 735, startPoint y: 368, endPoint x: 852, endPoint y: 411, distance: 124.4
click at [852, 411] on p "Các phương pháp nghiên cứu định tính chuyên sâu khác như Focus Group, Field Stu…" at bounding box center [893, 434] width 528 height 60
click at [816, 408] on p "Các phương pháp nghiên cứu định tính chuyên sâu khác như Focus Group, Field Stu…" at bounding box center [893, 434] width 528 height 60
drag, startPoint x: 782, startPoint y: 375, endPoint x: 822, endPoint y: 414, distance: 56.1
click at [822, 414] on p "Các phương pháp nghiên cứu định tính chuyên sâu khác như Focus Group, Field Stu…" at bounding box center [893, 434] width 528 height 60
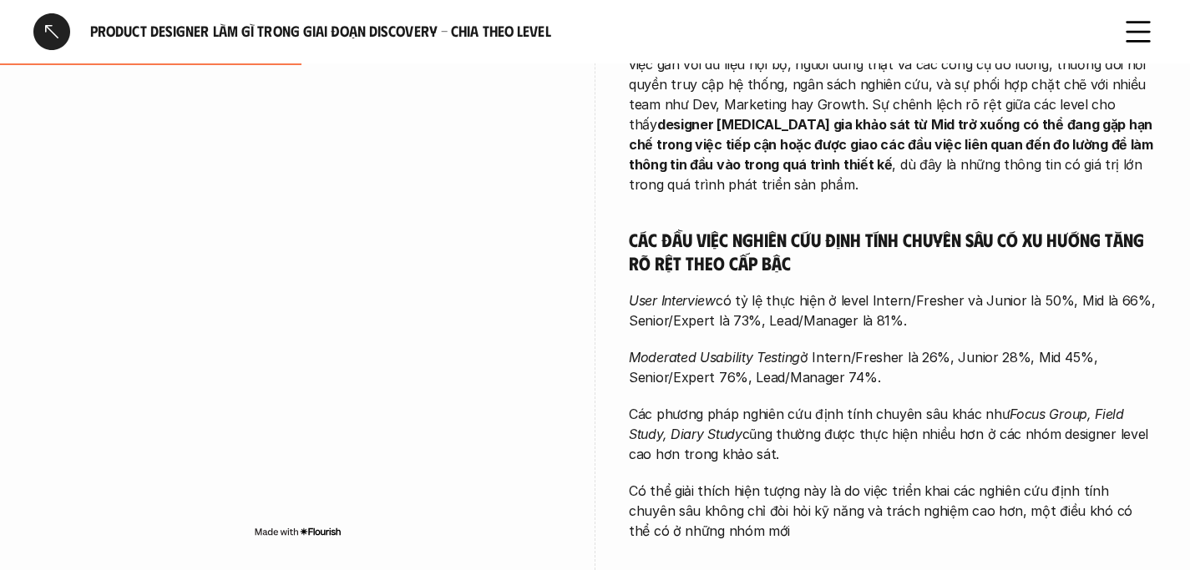
click at [826, 407] on p "Các phương pháp nghiên cứu định tính chuyên sâu khác như Focus Group, Field Stu…" at bounding box center [893, 434] width 528 height 60
drag, startPoint x: 830, startPoint y: 382, endPoint x: 850, endPoint y: 413, distance: 36.8
click at [850, 413] on p "Các phương pháp nghiên cứu định tính chuyên sâu khác như Focus Group, Field Stu…" at bounding box center [893, 434] width 528 height 60
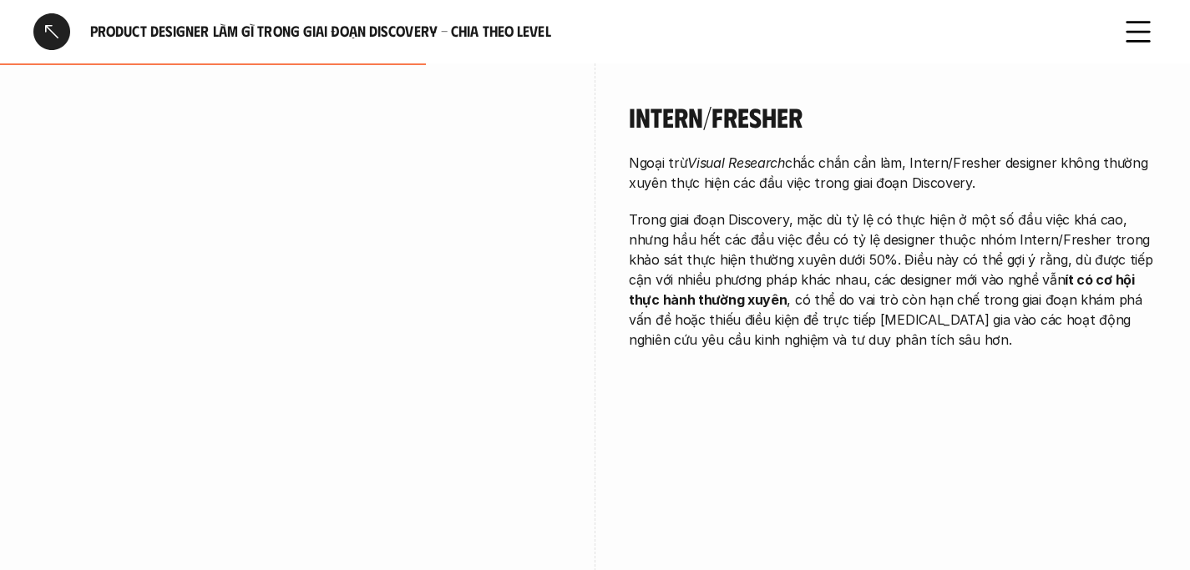
scroll to position [1917, 0]
drag, startPoint x: 750, startPoint y: 120, endPoint x: 993, endPoint y: 139, distance: 243.8
click at [993, 154] on p "Ngoại trừ Visual Research chắc chắn cần làm, Intern/Fresher designer không thườ…" at bounding box center [893, 174] width 528 height 40
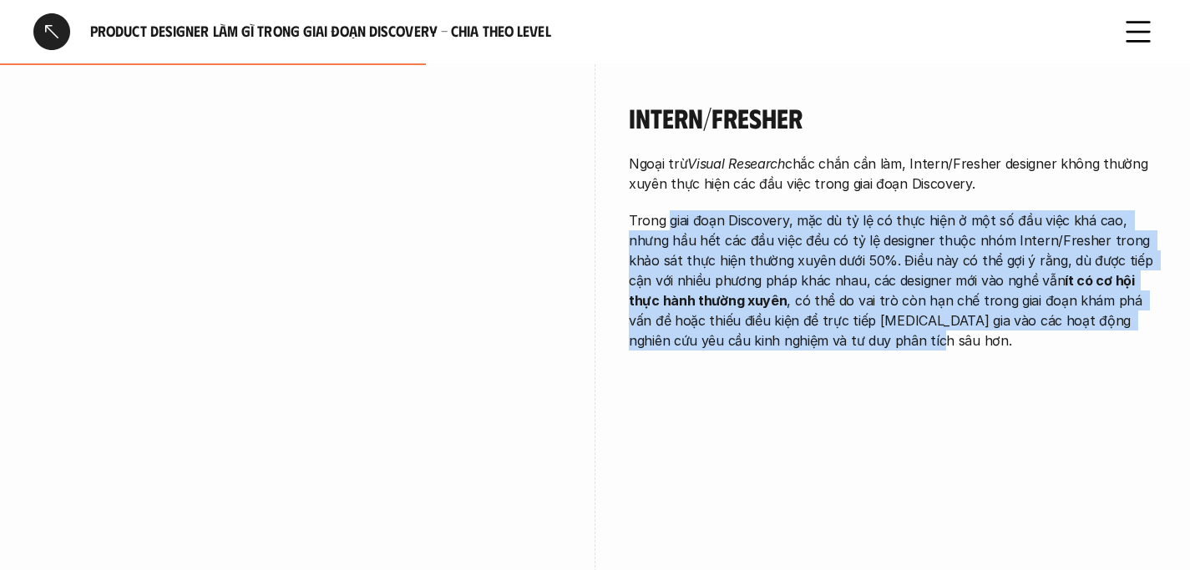
drag, startPoint x: 666, startPoint y: 179, endPoint x: 885, endPoint y: 306, distance: 253.0
click at [885, 306] on p "Trong giai đoạn Discovery, mặc dù tỷ lệ có thực hiện ở một số đầu việc khá cao,…" at bounding box center [893, 280] width 528 height 140
click at [892, 308] on p "Trong giai đoạn Discovery, mặc dù tỷ lệ có thực hiện ở một số đầu việc khá cao,…" at bounding box center [893, 280] width 528 height 140
drag, startPoint x: 770, startPoint y: 186, endPoint x: 899, endPoint y: 303, distance: 174.4
click at [899, 303] on p "Trong giai đoạn Discovery, mặc dù tỷ lệ có thực hiện ở một số đầu việc khá cao,…" at bounding box center [893, 280] width 528 height 140
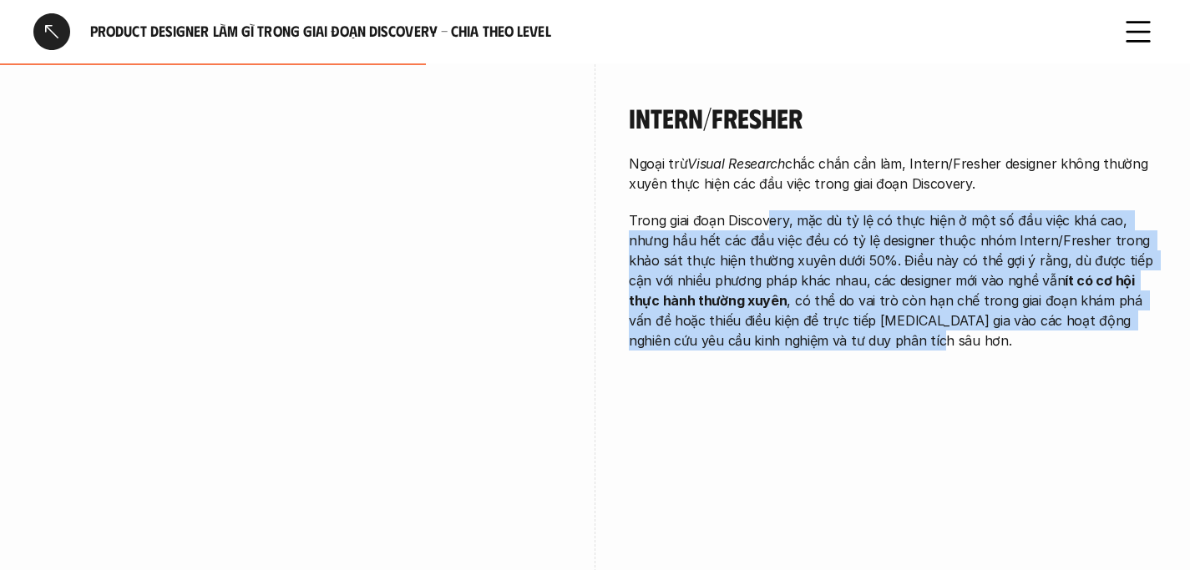
click at [905, 290] on p "Trong giai đoạn Discovery, mặc dù tỷ lệ có thực hiện ở một số đầu việc khá cao,…" at bounding box center [893, 280] width 528 height 140
drag, startPoint x: 820, startPoint y: 186, endPoint x: 891, endPoint y: 300, distance: 133.9
click at [891, 300] on p "Trong giai đoạn Discovery, mặc dù tỷ lệ có thực hiện ở một số đầu việc khá cao,…" at bounding box center [893, 280] width 528 height 140
click at [869, 210] on p "Trong giai đoạn Discovery, mặc dù tỷ lệ có thực hiện ở một số đầu việc khá cao,…" at bounding box center [893, 280] width 528 height 140
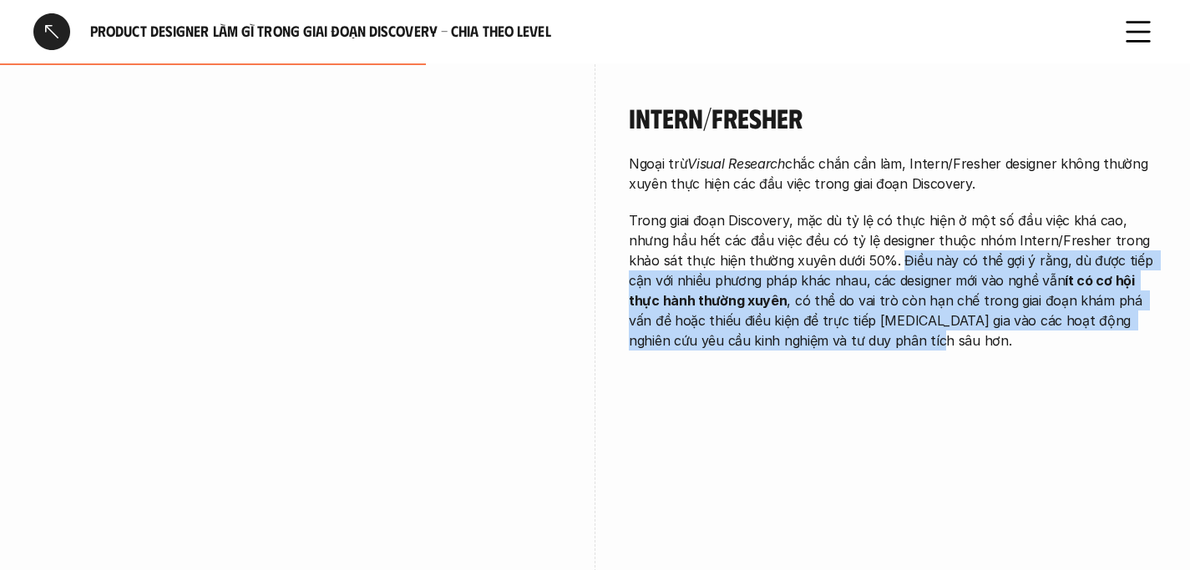
drag, startPoint x: 843, startPoint y: 220, endPoint x: 894, endPoint y: 311, distance: 103.2
click at [894, 311] on div "Intern/Fresher Ngoại trừ Visual Research chắc chắn cần làm, Intern/Fresher desi…" at bounding box center [893, 230] width 528 height 341
click at [874, 292] on p "Trong giai đoạn Discovery, mặc dù tỷ lệ có thực hiện ở một số đầu việc khá cao,…" at bounding box center [893, 280] width 528 height 140
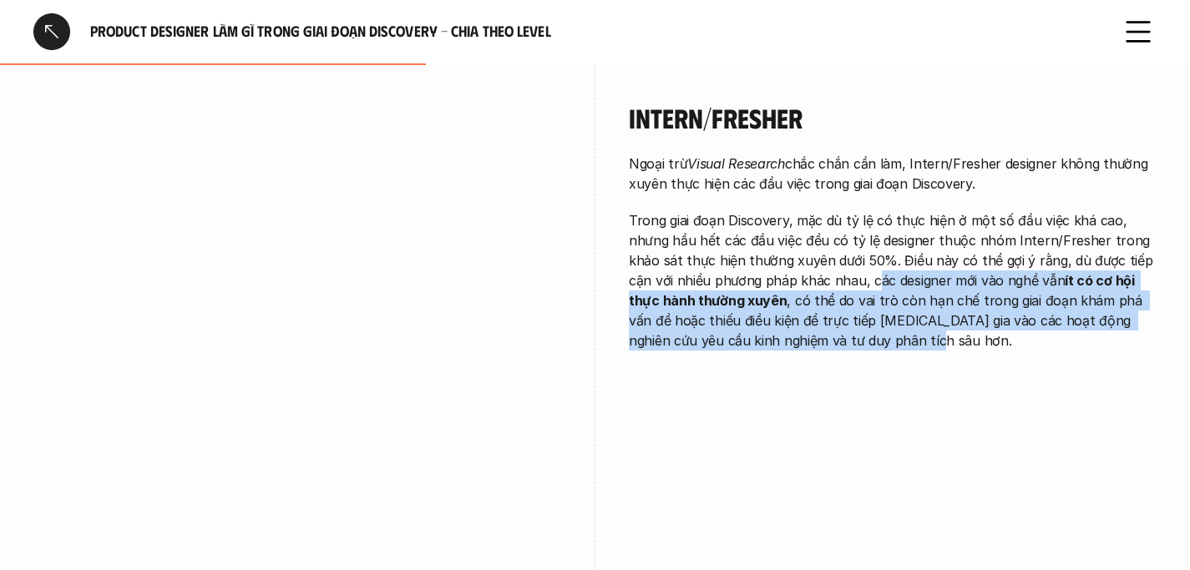
drag, startPoint x: 828, startPoint y: 238, endPoint x: 873, endPoint y: 298, distance: 75.2
click at [873, 298] on p "Trong giai đoạn Discovery, mặc dù tỷ lệ có thực hiện ở một số đầu việc khá cao,…" at bounding box center [893, 280] width 528 height 140
drag, startPoint x: 844, startPoint y: 250, endPoint x: 887, endPoint y: 303, distance: 68.3
click at [887, 303] on p "Trong giai đoạn Discovery, mặc dù tỷ lệ có thực hiện ở một số đầu việc khá cao,…" at bounding box center [893, 280] width 528 height 140
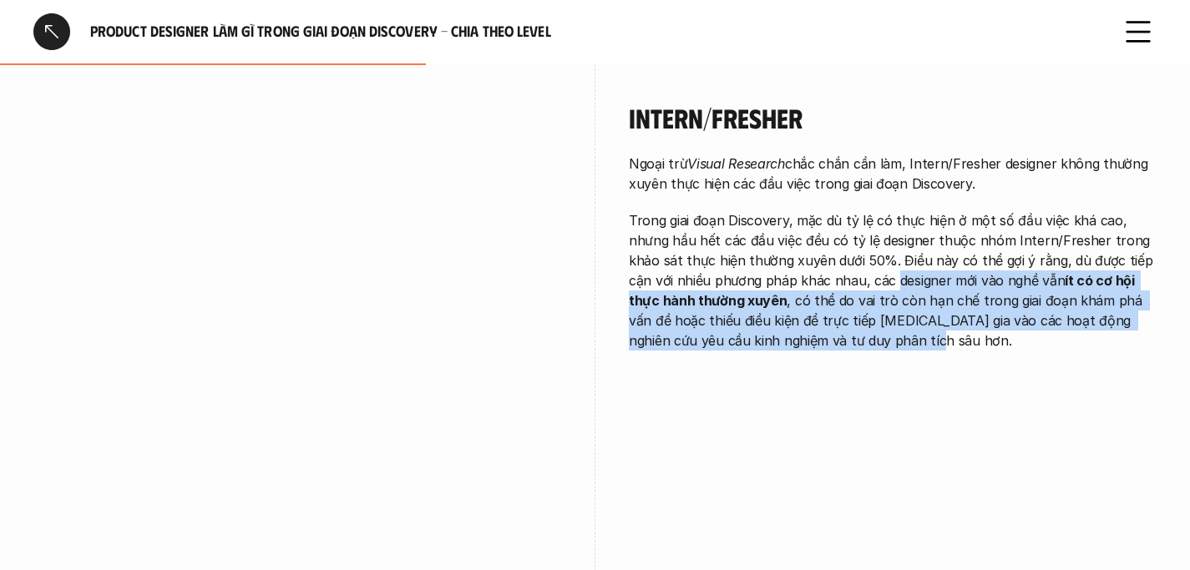
click at [887, 303] on p "Trong giai đoạn Discovery, mặc dù tỷ lệ có thực hiện ở một số đầu việc khá cao,…" at bounding box center [893, 280] width 528 height 140
drag, startPoint x: 857, startPoint y: 261, endPoint x: 880, endPoint y: 301, distance: 47.1
click at [880, 301] on p "Trong giai đoạn Discovery, mặc dù tỷ lệ có thực hiện ở một số đầu việc khá cao,…" at bounding box center [893, 280] width 528 height 140
drag, startPoint x: 854, startPoint y: 256, endPoint x: 877, endPoint y: 306, distance: 55.7
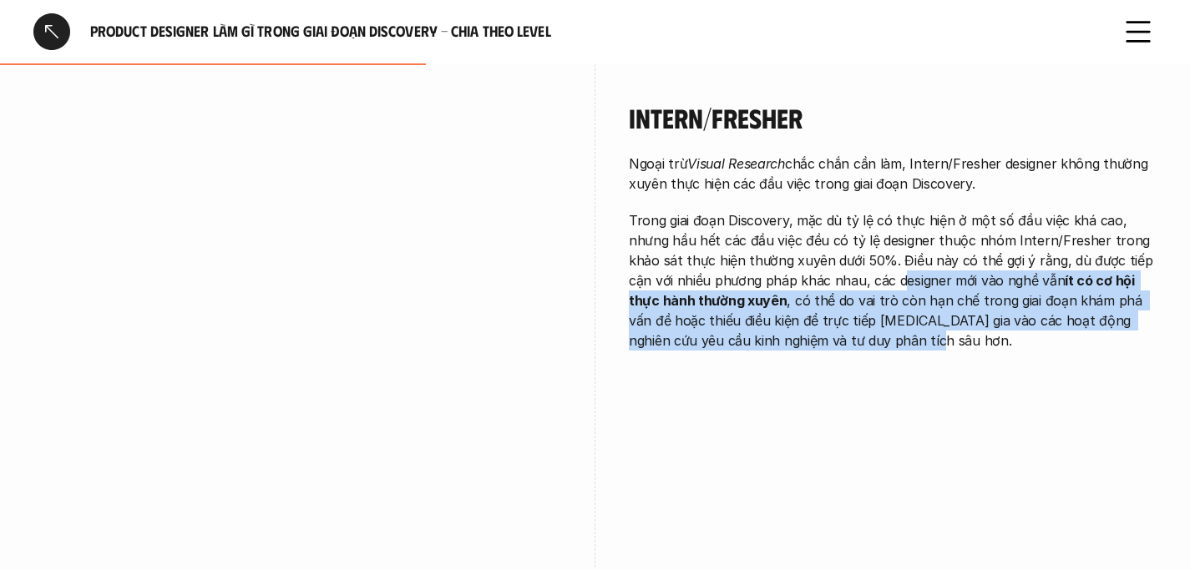
click at [877, 306] on p "Trong giai đoạn Discovery, mặc dù tỷ lệ có thực hiện ở một số đầu việc khá cao,…" at bounding box center [893, 280] width 528 height 140
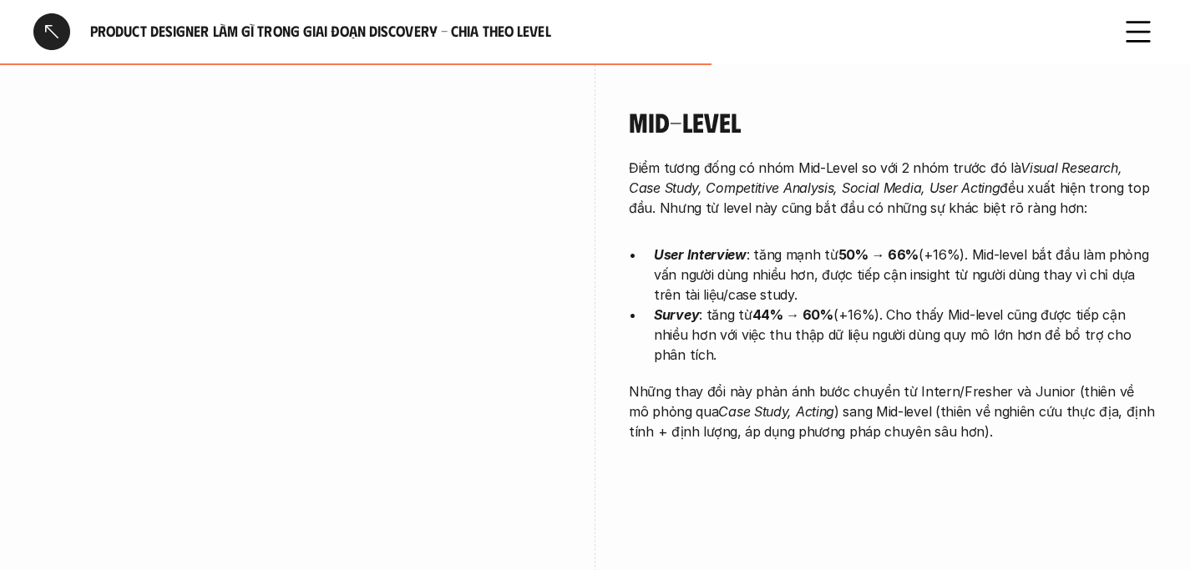
scroll to position [3137, 0]
drag, startPoint x: 621, startPoint y: 130, endPoint x: 1053, endPoint y: 168, distance: 433.4
click at [1053, 168] on div "Mid-Level Điểm tương đống có nhóm Mid-Level so với 2 nhóm trước đó là Visual Re…" at bounding box center [594, 370] width 1123 height 612
drag, startPoint x: 778, startPoint y: 215, endPoint x: 894, endPoint y: 312, distance: 151.1
click at [894, 312] on ul "User Interview : tăng mạnh từ 50% → 66% (+16%). Mid-level bắt đầu làm phỏng vấn…" at bounding box center [893, 305] width 528 height 120
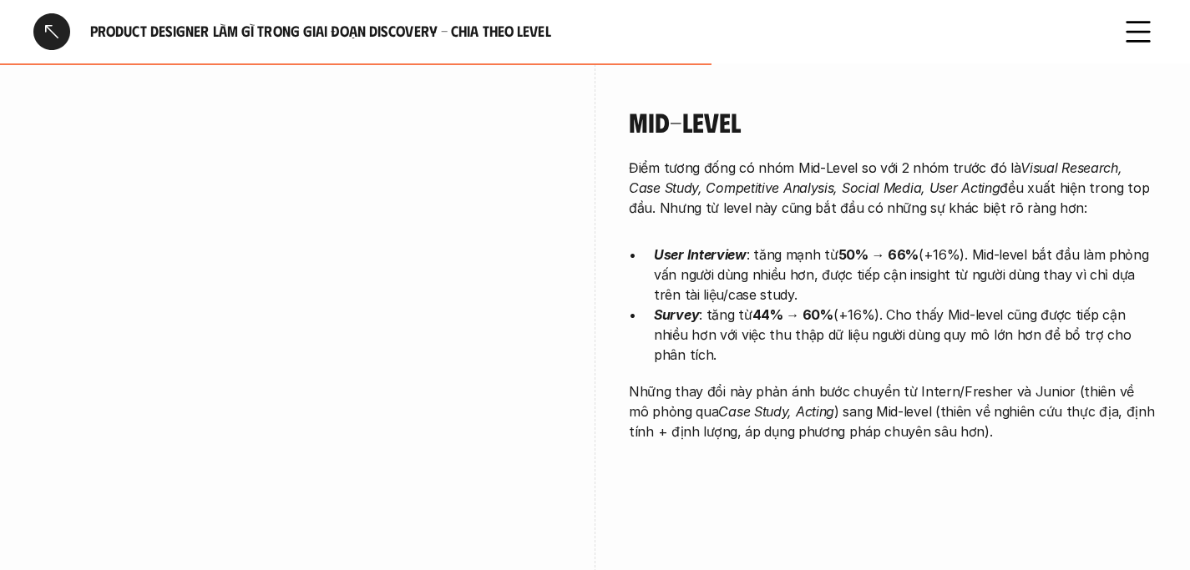
click at [868, 316] on p "Survey : tăng từ 44% → 60% (+16%). Cho thấy Mid-level cũng được tiếp cận nhiều …" at bounding box center [905, 335] width 503 height 60
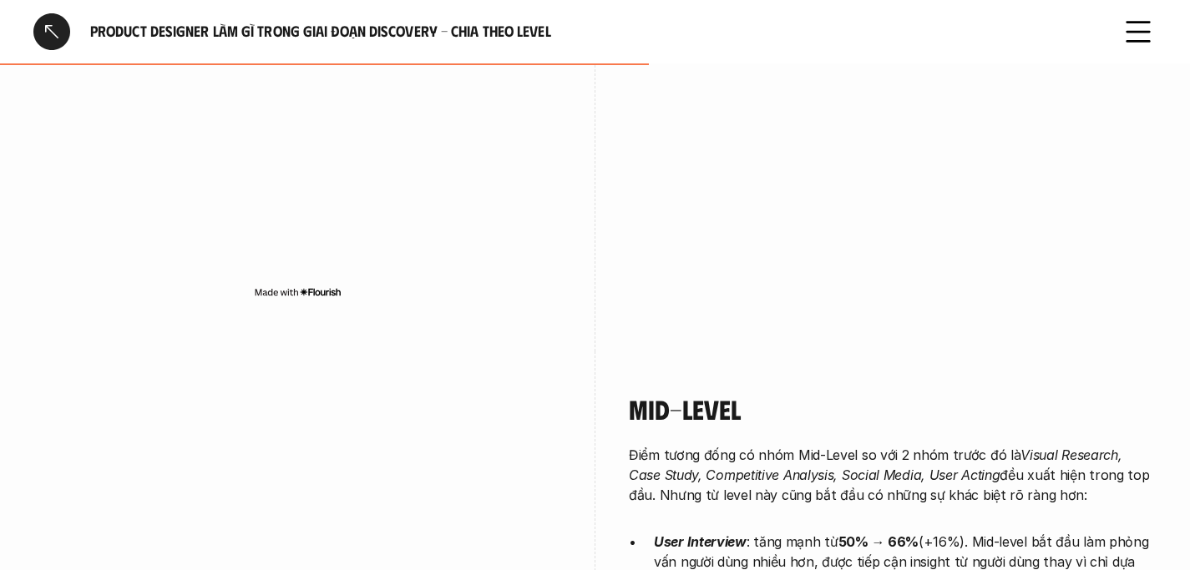
scroll to position [3133, 0]
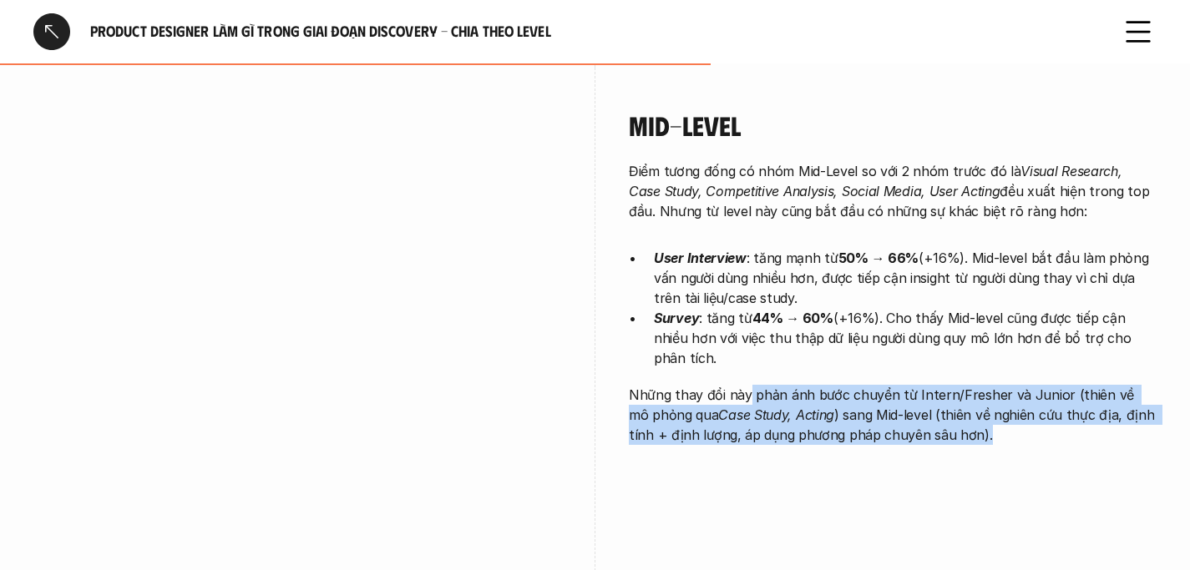
drag, startPoint x: 746, startPoint y: 352, endPoint x: 1018, endPoint y: 402, distance: 276.8
click at [1018, 402] on p "Những thay đổi này phản ánh bước chuyển từ Intern/Fresher và Junior (thiên về m…" at bounding box center [893, 415] width 528 height 60
click at [937, 430] on div "Mid-Level Điểm tương đống có nhóm Mid-Level so với 2 nhóm trước đó là Visual Re…" at bounding box center [893, 282] width 528 height 428
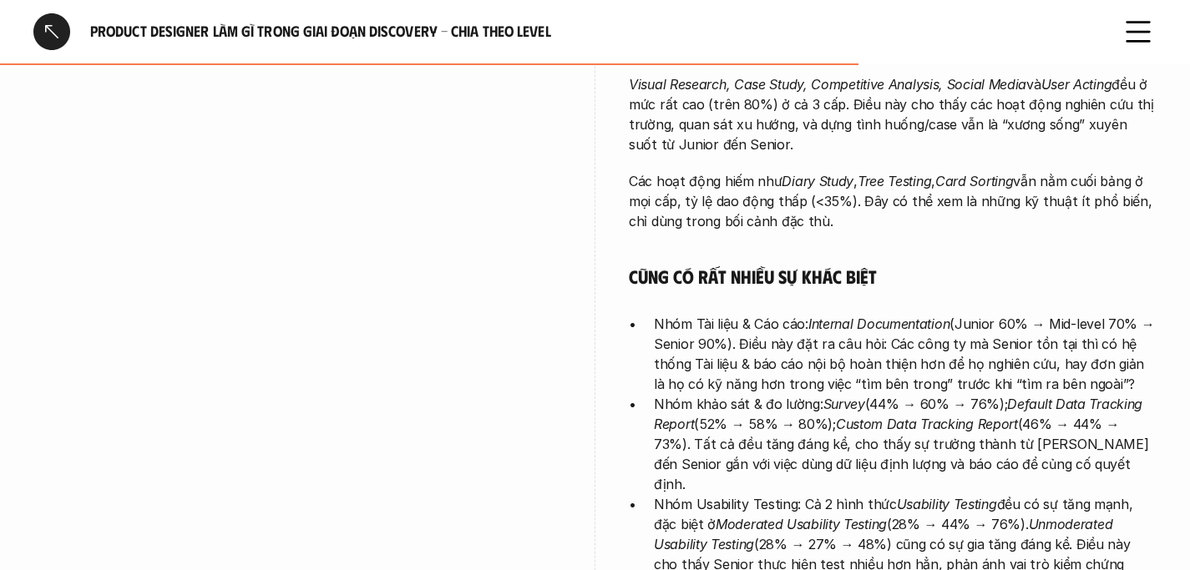
scroll to position [3921, 0]
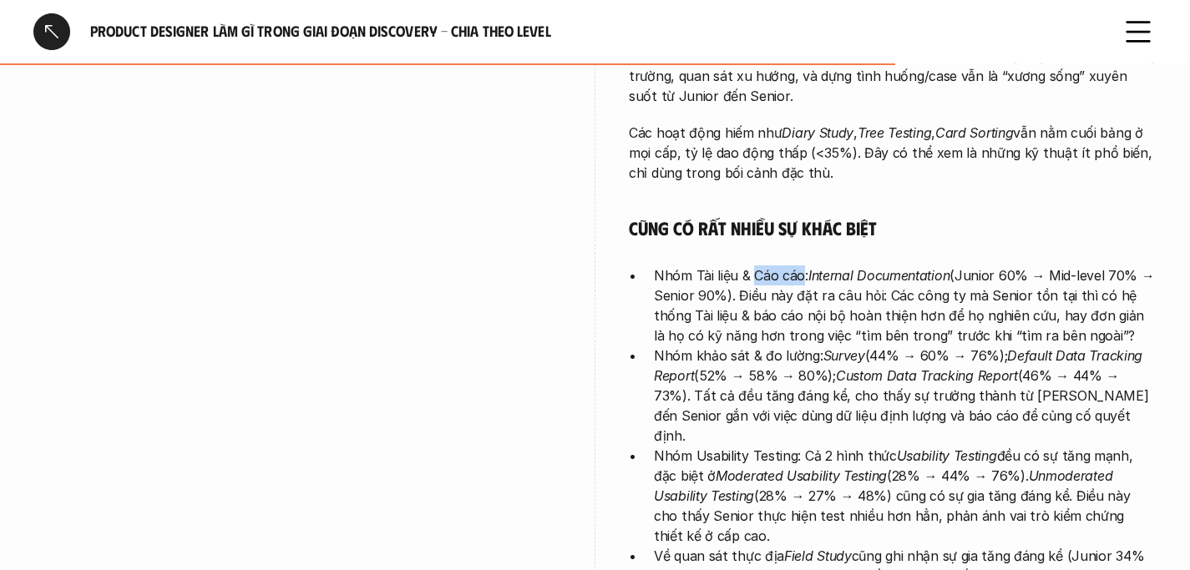
drag, startPoint x: 752, startPoint y: 234, endPoint x: 801, endPoint y: 236, distance: 48.5
click at [801, 266] on p "Nhóm Tài liệu & Cáo cáo: Internal Documentation (Junior 60% → Mid-level 70% → S…" at bounding box center [905, 306] width 503 height 80
click at [753, 266] on p "Nhóm Tài liệu & Cáo cáo: Internal Documentation (Junior 60% → Mid-level 70% → S…" at bounding box center [905, 306] width 503 height 80
drag, startPoint x: 658, startPoint y: 236, endPoint x: 748, endPoint y: 236, distance: 90.2
click at [748, 266] on p "Nhóm Tài liệu & Cáo cáo: Internal Documentation (Junior 60% → Mid-level 70% → S…" at bounding box center [905, 306] width 503 height 80
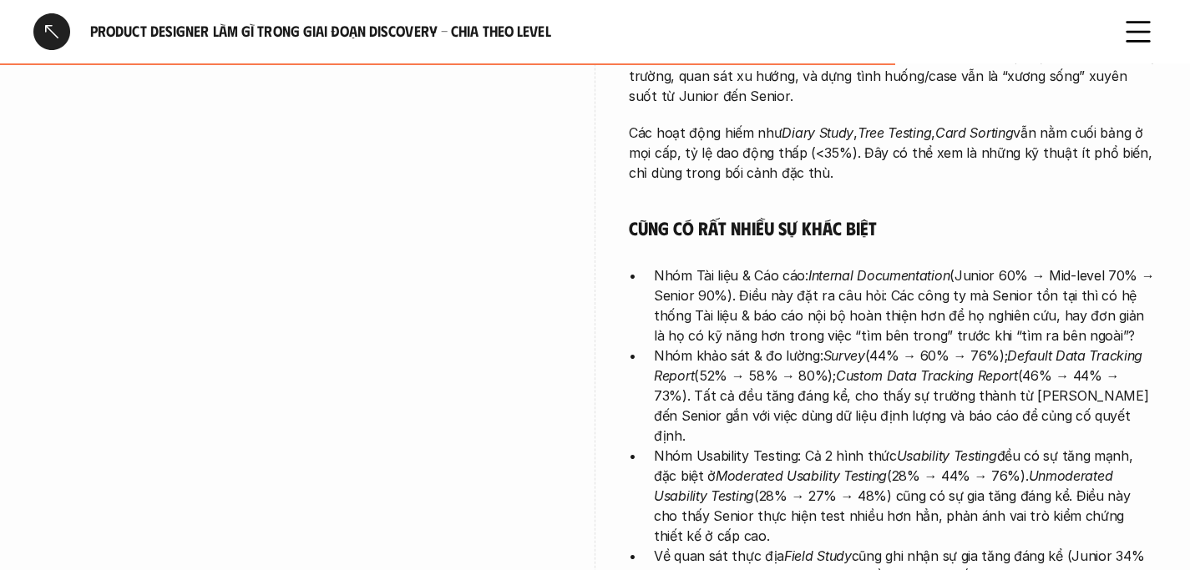
click at [762, 266] on p "Nhóm Tài liệu & Cáo cáo: Internal Documentation (Junior 60% → Mid-level 70% → S…" at bounding box center [905, 306] width 503 height 80
drag, startPoint x: 754, startPoint y: 230, endPoint x: 800, endPoint y: 236, distance: 46.4
click at [800, 266] on p "Nhóm Tài liệu & Cáo cáo: Internal Documentation (Junior 60% → Mid-level 70% → S…" at bounding box center [905, 306] width 503 height 80
click at [838, 346] on p "Nhóm khảo sát & đo lường: Survey (44% → 60% → 76%); Default Data Tracking Repor…" at bounding box center [905, 396] width 503 height 100
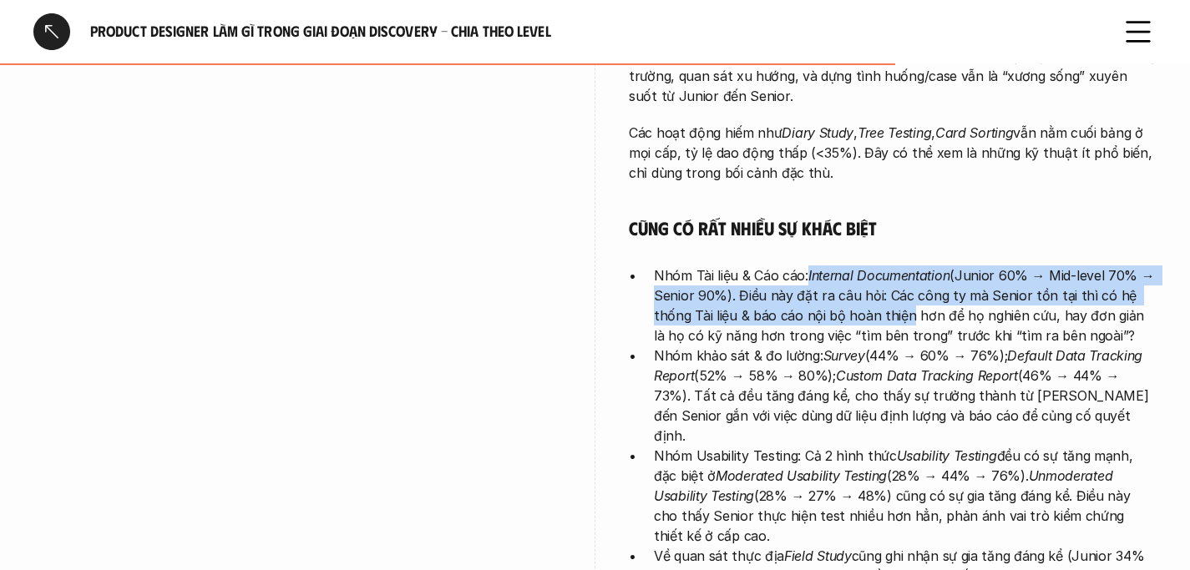
drag, startPoint x: 806, startPoint y: 235, endPoint x: 898, endPoint y: 272, distance: 99.3
click at [898, 272] on p "Nhóm Tài liệu & Cáo cáo: Internal Documentation (Junior 60% → Mid-level 70% → S…" at bounding box center [905, 306] width 503 height 80
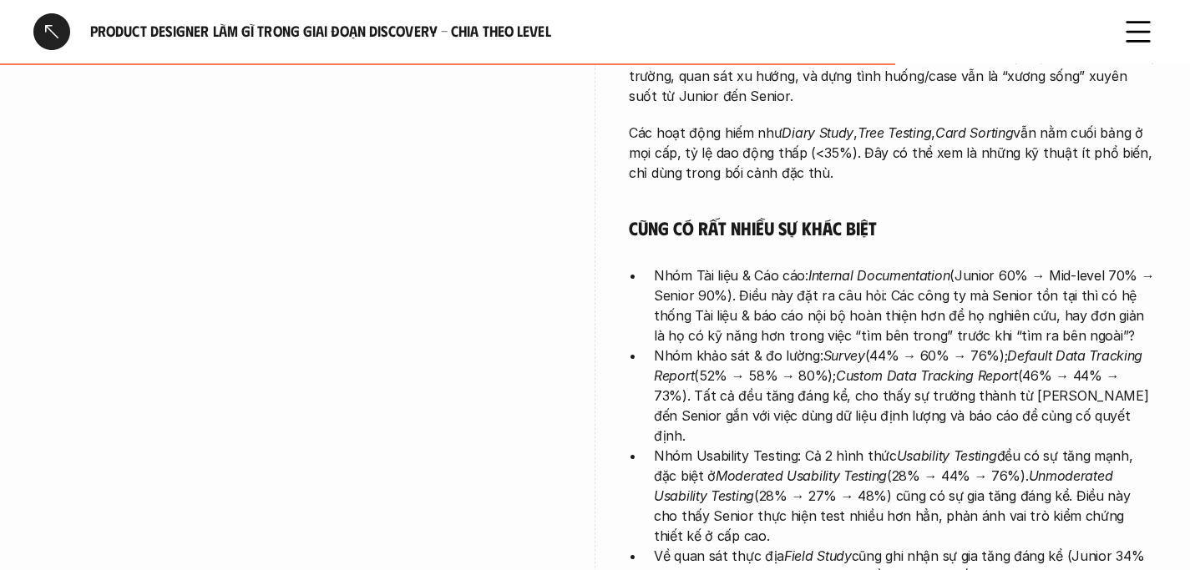
click at [904, 275] on p "Nhóm Tài liệu & Cáo cáo: Internal Documentation (Junior 60% → Mid-level 70% → S…" at bounding box center [905, 306] width 503 height 80
